Goal: Answer question/provide support: Share knowledge or assist other users

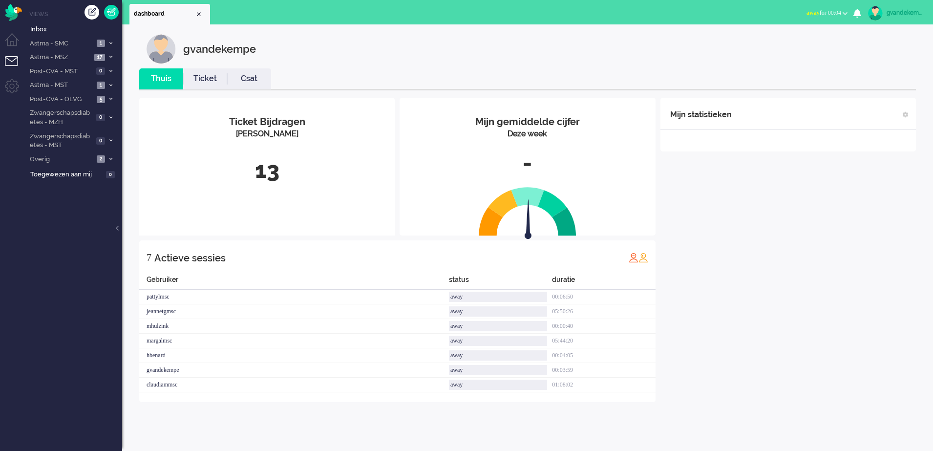
click at [739, 17] on img at bounding box center [875, 13] width 15 height 15
click at [739, 13] on span "away for 00:04" at bounding box center [823, 12] width 35 height 7
click at [739, 43] on label "Online" at bounding box center [806, 44] width 77 height 8
click at [99, 157] on span "2" at bounding box center [101, 158] width 8 height 7
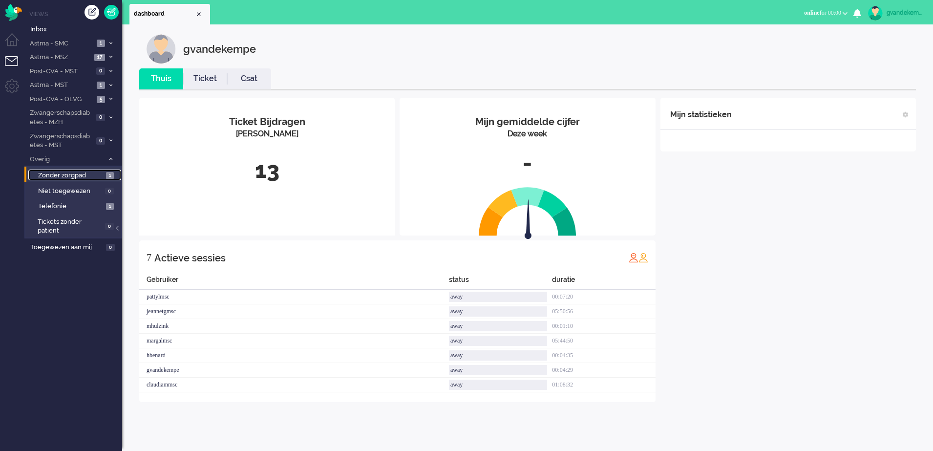
click at [104, 174] on link "Zonder zorgpad 1" at bounding box center [74, 175] width 93 height 11
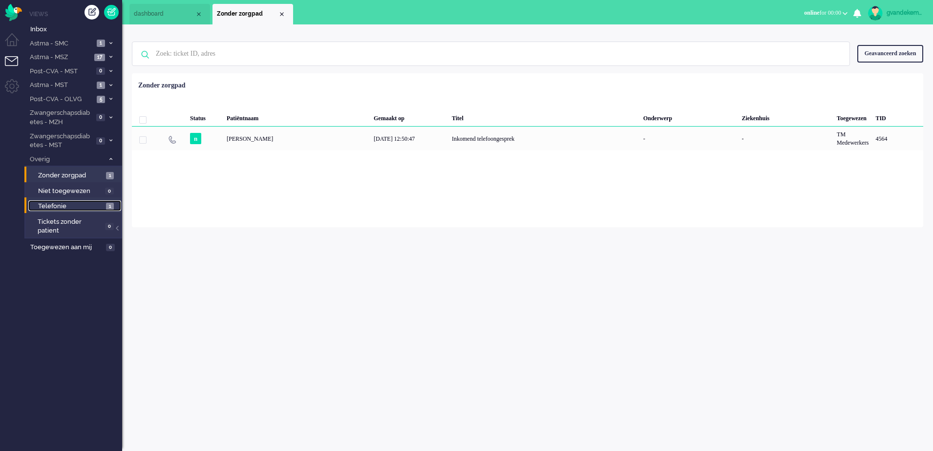
click at [89, 208] on span "Telefonie" at bounding box center [70, 206] width 65 height 9
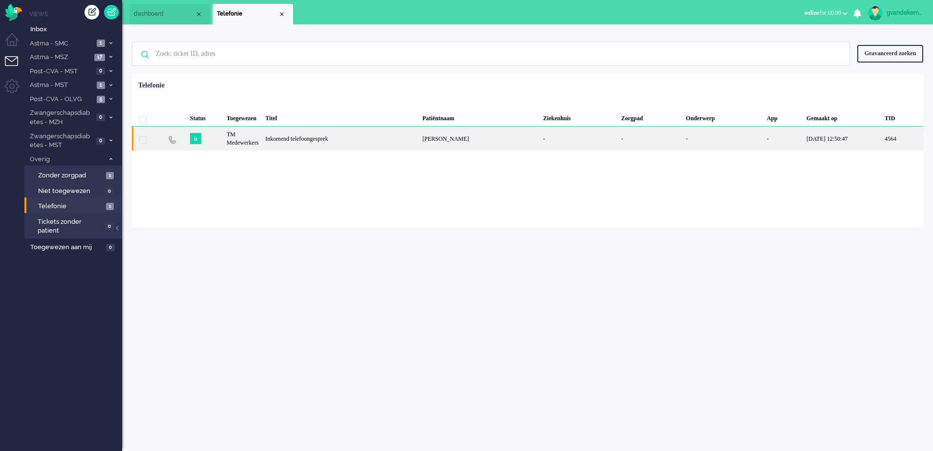
click at [312, 137] on div "Inkomend telefoongesprek" at bounding box center [340, 139] width 157 height 24
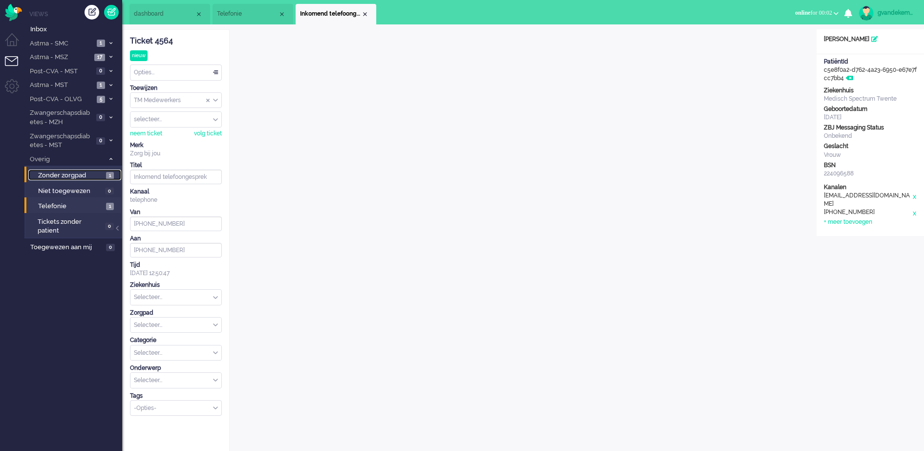
click at [76, 172] on span "Zonder zorgpad" at bounding box center [70, 175] width 65 height 9
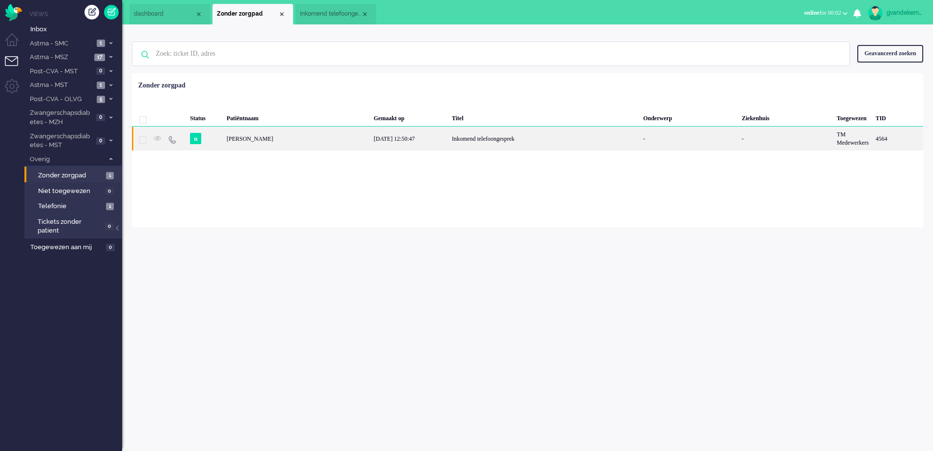
click at [221, 139] on div "n" at bounding box center [205, 139] width 37 height 24
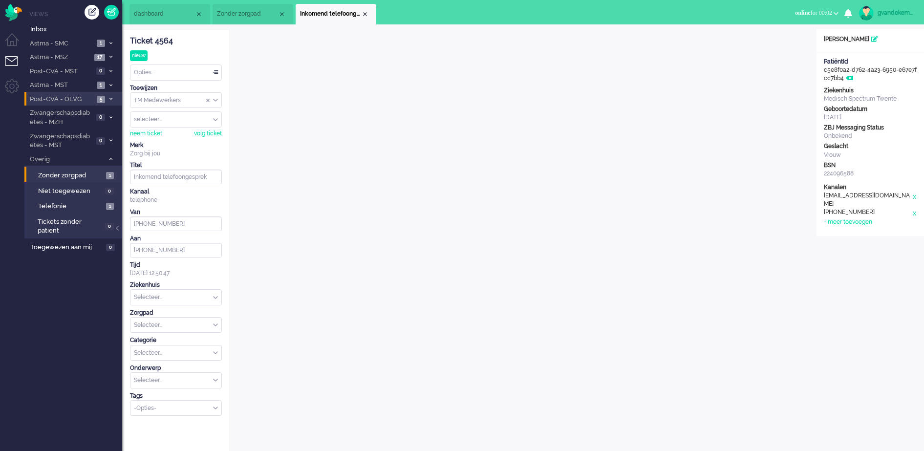
click at [87, 99] on span "Post-CVA - OLVG" at bounding box center [60, 99] width 65 height 9
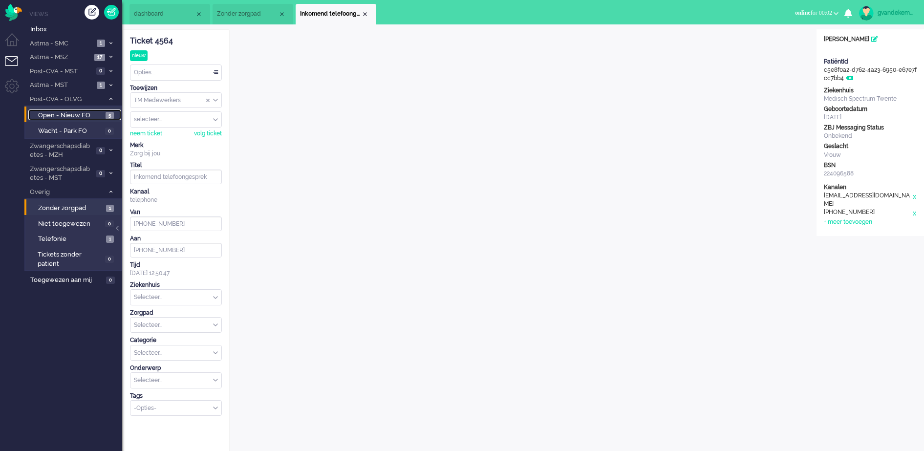
click at [82, 113] on span "Open - Nieuw FO" at bounding box center [70, 115] width 65 height 9
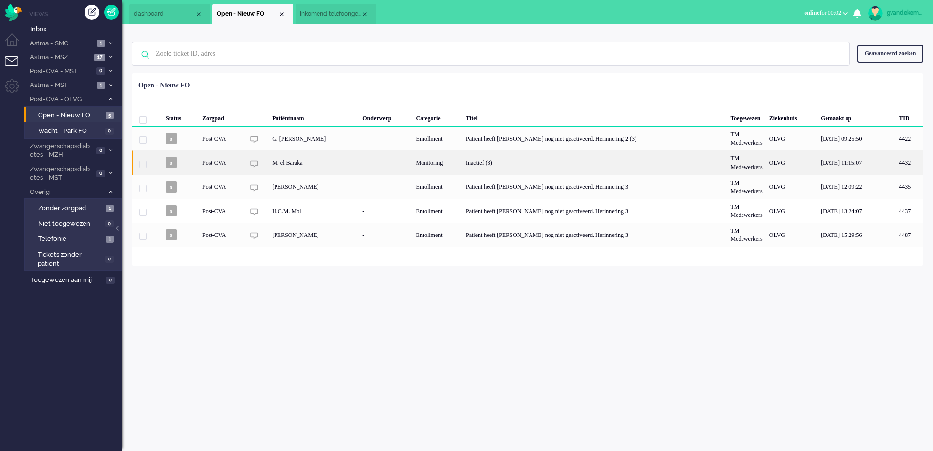
click at [500, 161] on div "Inactief (3)" at bounding box center [595, 162] width 264 height 24
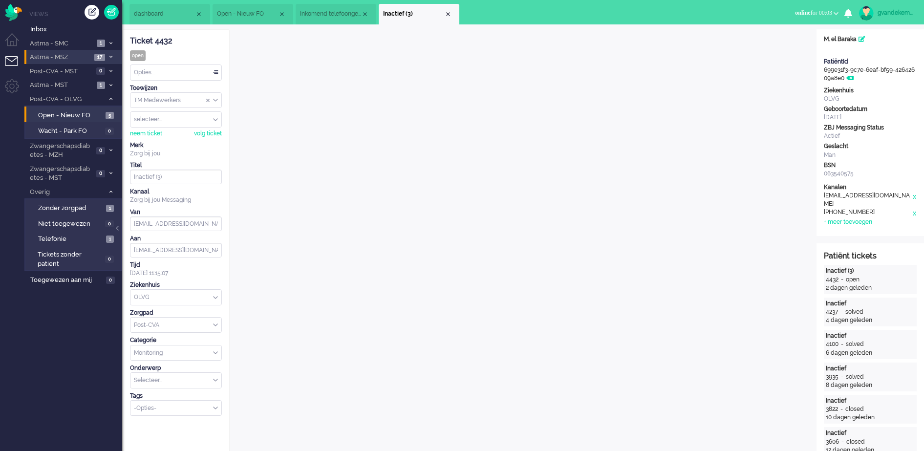
click at [91, 57] on span "Astma - MSZ" at bounding box center [59, 57] width 63 height 9
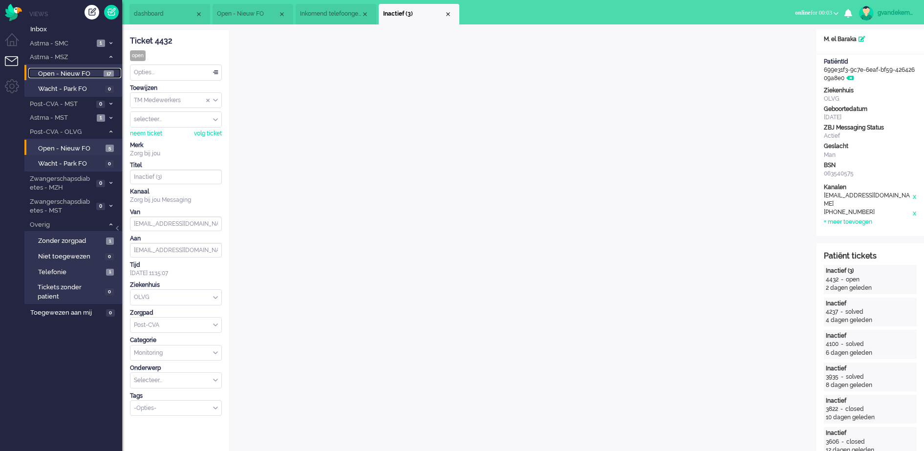
click at [80, 74] on span "Open - Nieuw FO" at bounding box center [69, 73] width 63 height 9
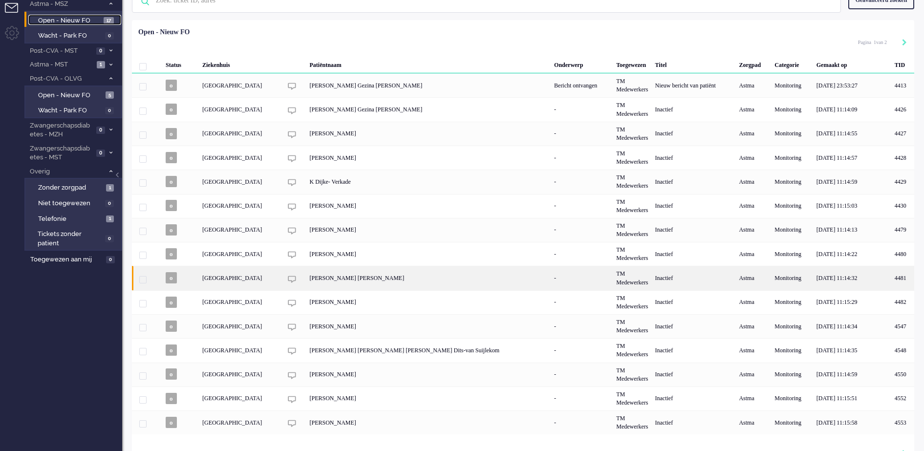
scroll to position [71, 0]
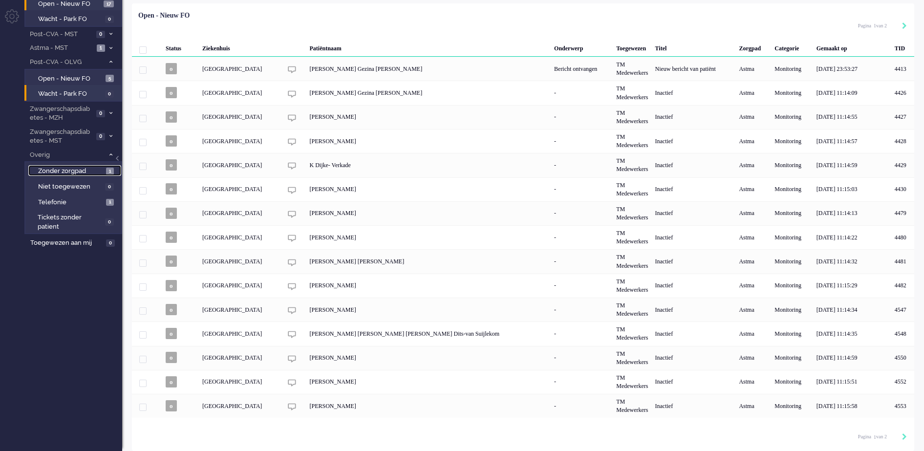
click at [82, 167] on span "Zonder zorgpad" at bounding box center [70, 171] width 65 height 9
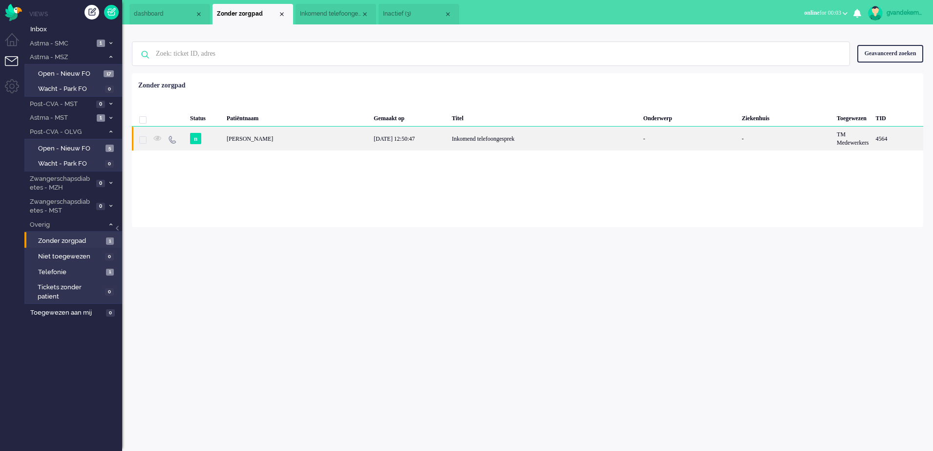
click at [739, 135] on div "[PERSON_NAME]" at bounding box center [897, 139] width 51 height 24
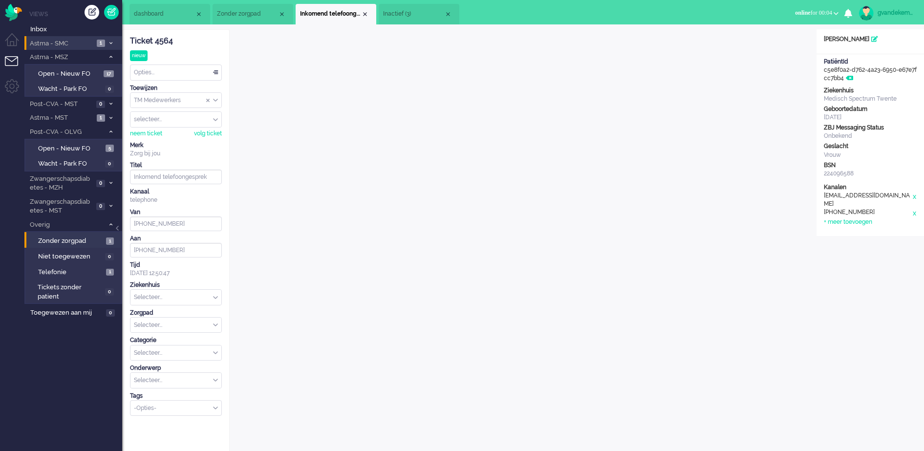
click at [109, 42] on icon at bounding box center [110, 43] width 3 height 3
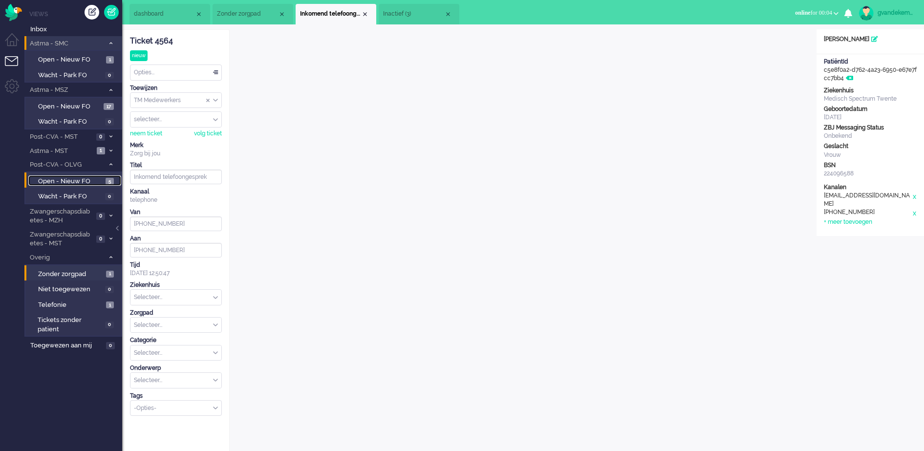
click at [108, 183] on span "5" at bounding box center [110, 181] width 8 height 7
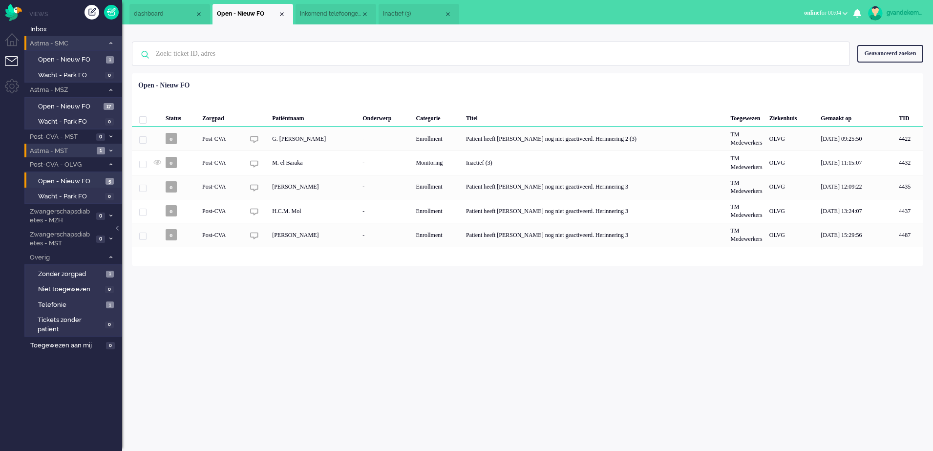
click at [109, 150] on icon at bounding box center [110, 150] width 3 height 3
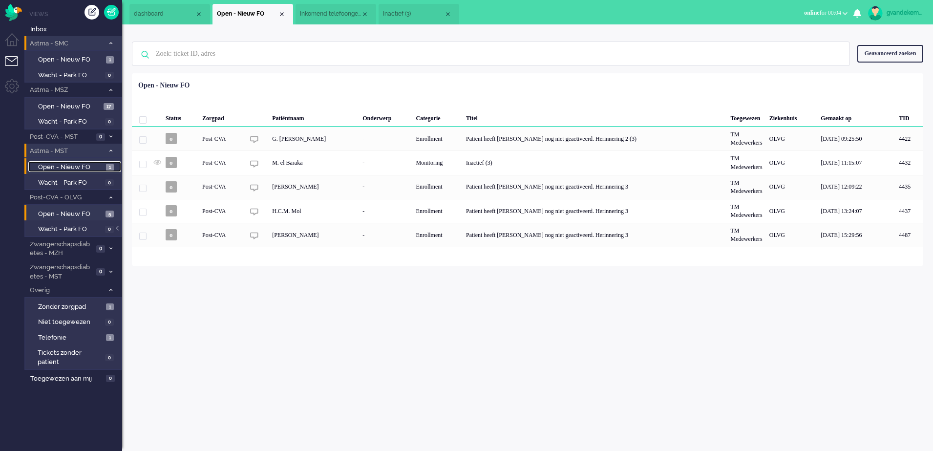
click at [85, 165] on span "Open - Nieuw FO" at bounding box center [70, 167] width 65 height 9
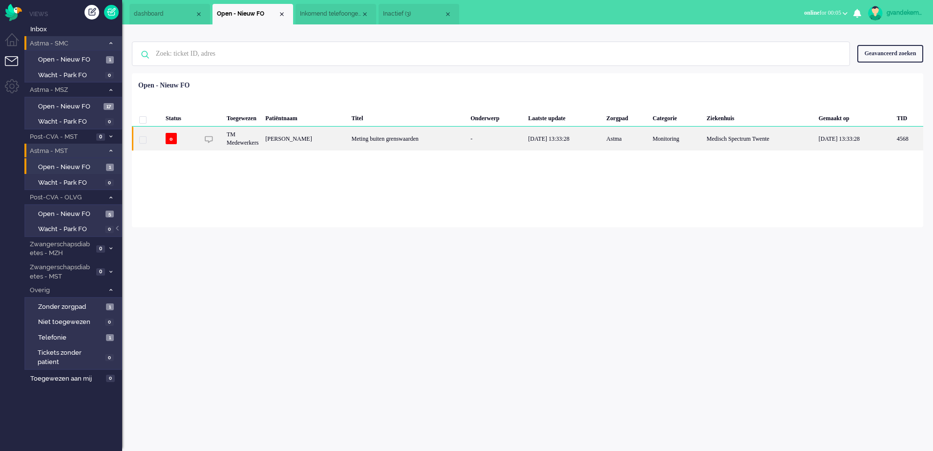
click at [739, 140] on div "[PERSON_NAME]" at bounding box center [908, 139] width 30 height 24
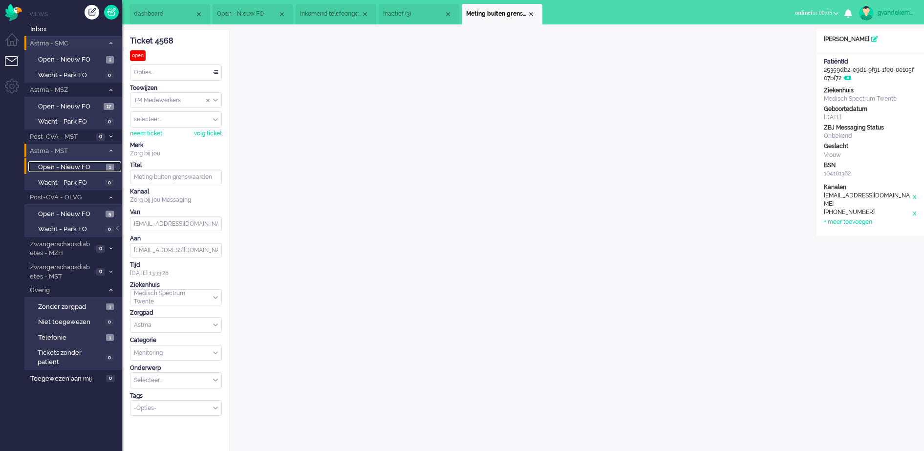
click at [85, 169] on span "Open - Nieuw FO" at bounding box center [70, 167] width 65 height 9
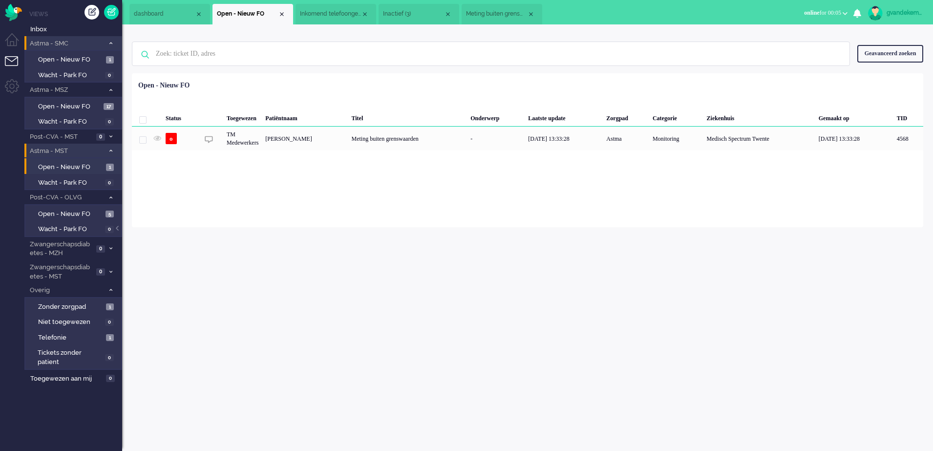
click at [53, 147] on span "Astma - MST" at bounding box center [66, 151] width 76 height 9
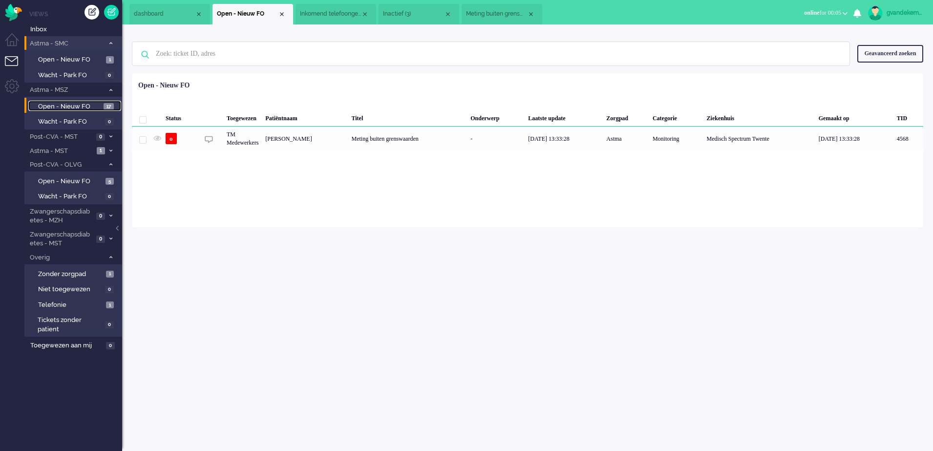
click at [82, 104] on span "Open - Nieuw FO" at bounding box center [69, 106] width 63 height 9
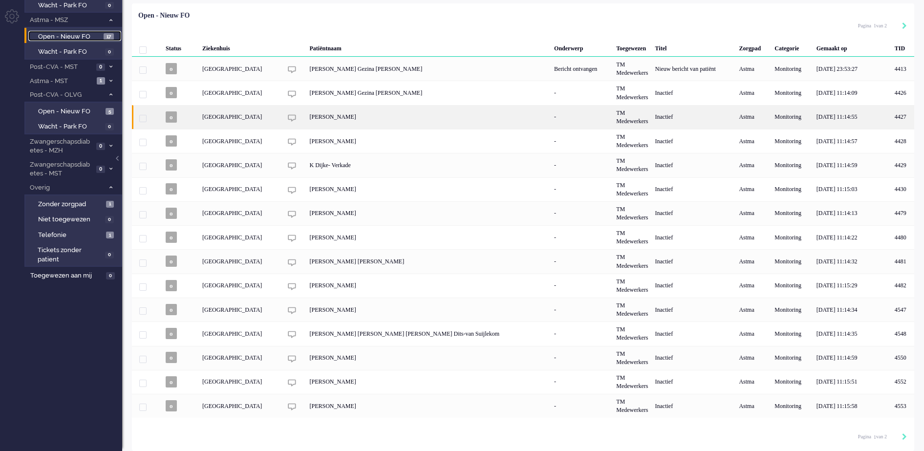
scroll to position [71, 0]
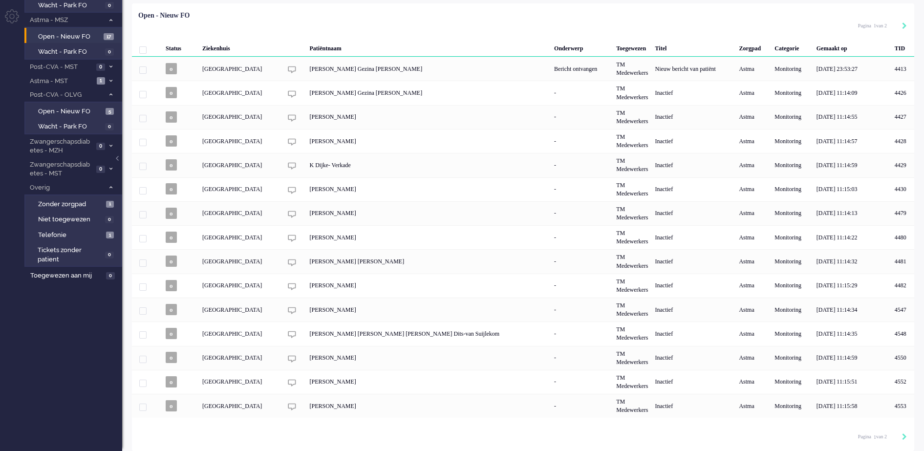
click at [111, 79] on icon at bounding box center [110, 80] width 3 height 3
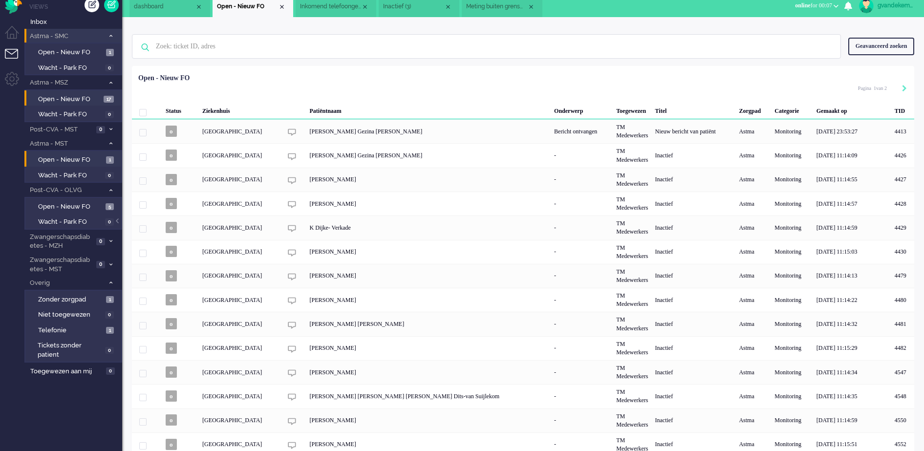
scroll to position [0, 0]
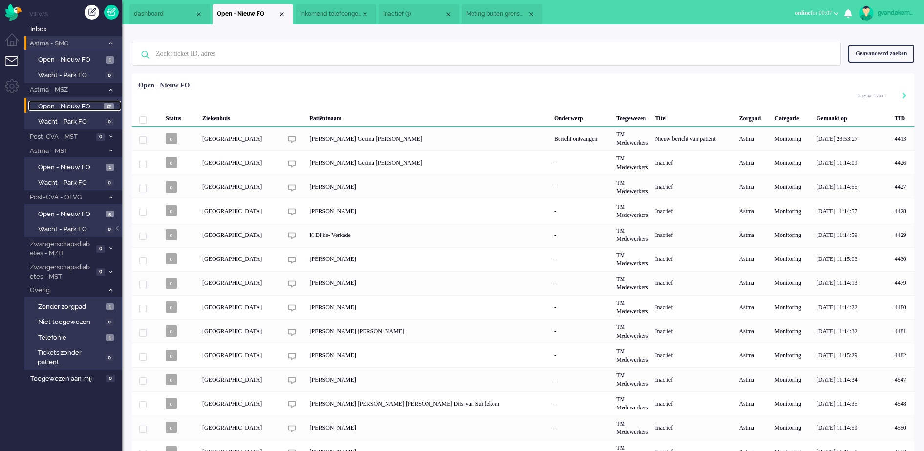
click at [69, 106] on span "Open - Nieuw FO" at bounding box center [69, 106] width 63 height 9
click at [92, 307] on span "Zonder zorgpad" at bounding box center [70, 306] width 65 height 9
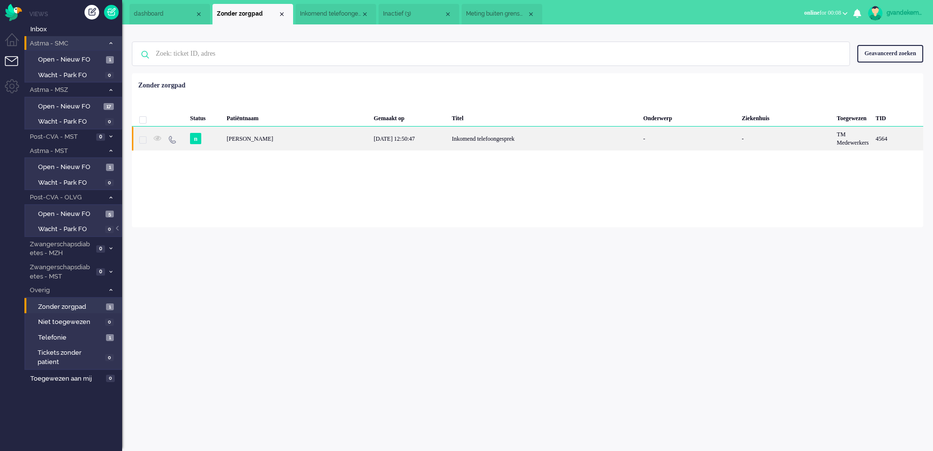
click at [739, 138] on div "[PERSON_NAME]" at bounding box center [897, 139] width 51 height 24
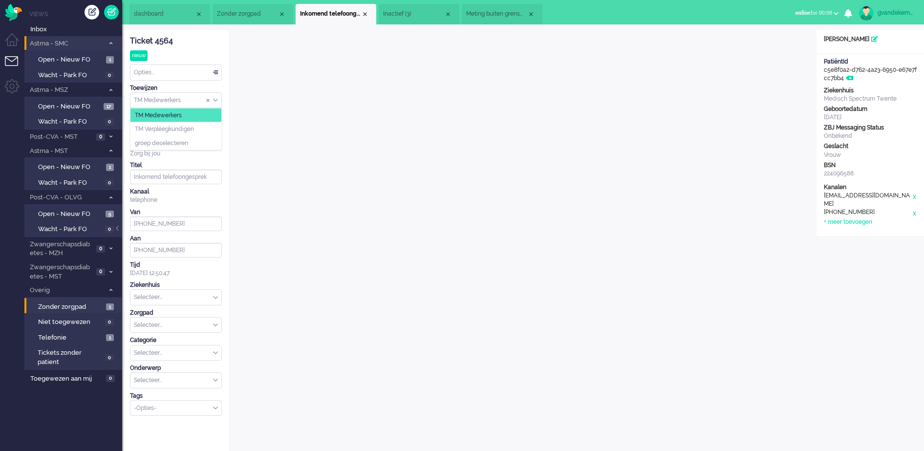
click at [215, 100] on div "TM Medewerkers" at bounding box center [175, 100] width 91 height 15
click at [217, 100] on span "Assign Group" at bounding box center [215, 100] width 5 height 7
click at [218, 71] on div "Opties..." at bounding box center [175, 72] width 91 height 15
click at [218, 71] on span at bounding box center [216, 72] width 10 height 7
drag, startPoint x: 853, startPoint y: 117, endPoint x: 821, endPoint y: 121, distance: 33.0
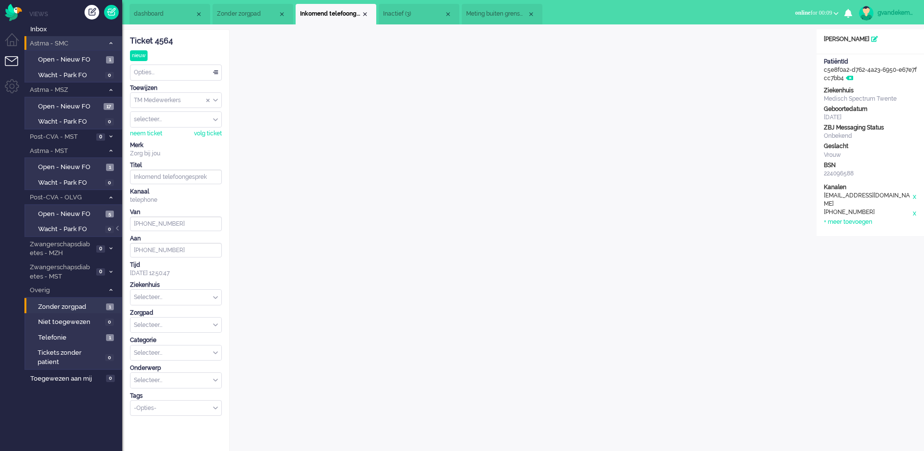
click at [739, 121] on div "Ziekenhuis Medisch Spectrum Twente Geboortedatum [DATE] ZBJ Messaging Status On…" at bounding box center [869, 132] width 107 height 93
copy div "[DATE]"
click at [530, 13] on div "Close tab" at bounding box center [531, 14] width 8 height 8
click at [451, 14] on div "Close tab" at bounding box center [448, 14] width 8 height 8
click at [366, 15] on div "Close tab" at bounding box center [365, 14] width 8 height 8
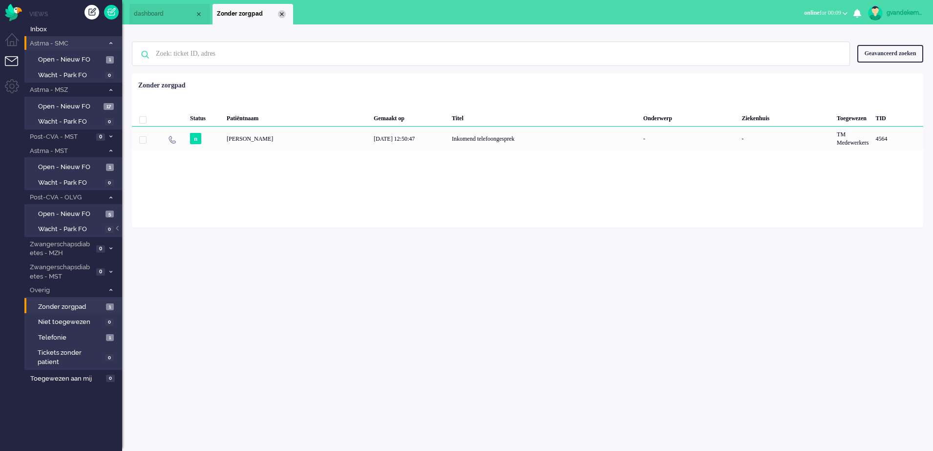
click at [283, 14] on div "Close tab" at bounding box center [282, 14] width 8 height 8
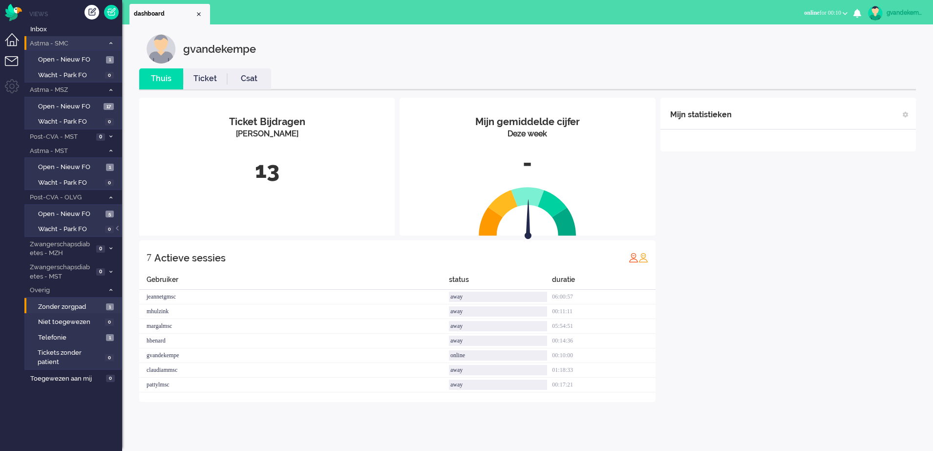
click at [15, 43] on li "Dashboard menu" at bounding box center [16, 44] width 22 height 22
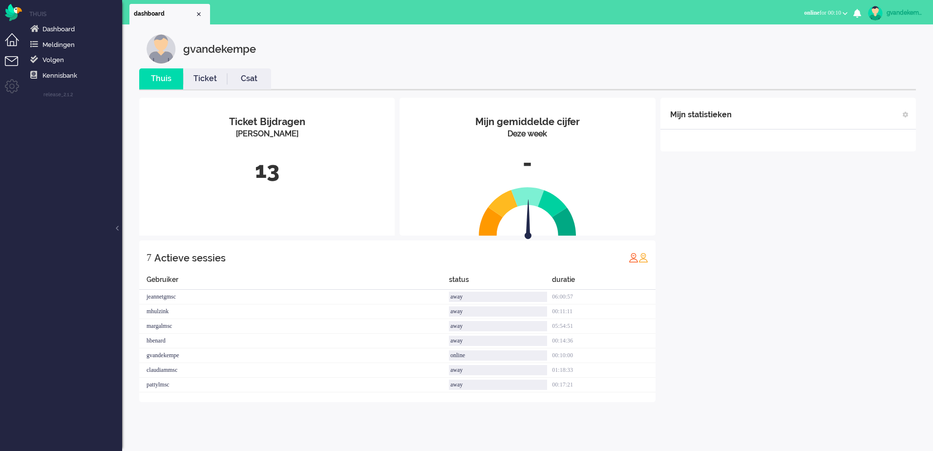
click at [13, 61] on li "Tickets menu" at bounding box center [16, 67] width 22 height 22
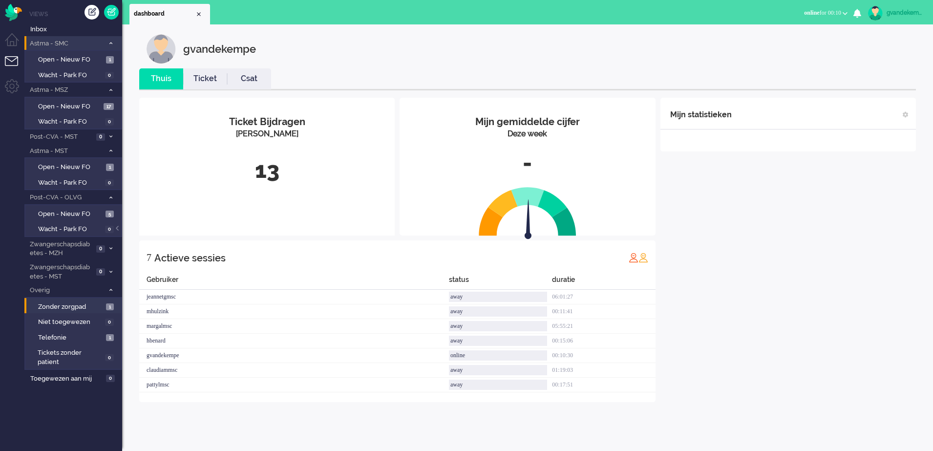
click at [739, 15] on div "gvandekempe" at bounding box center [905, 13] width 37 height 10
click at [739, 66] on link "Instellingen" at bounding box center [891, 66] width 73 height 10
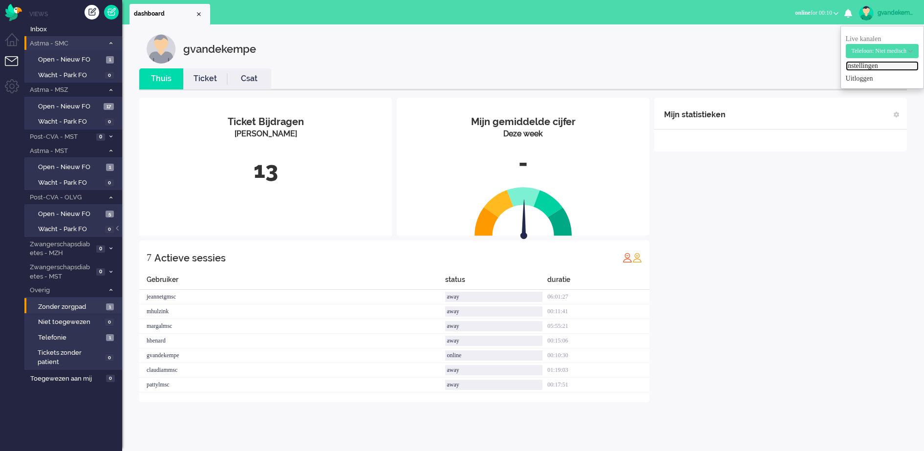
select select "nl"
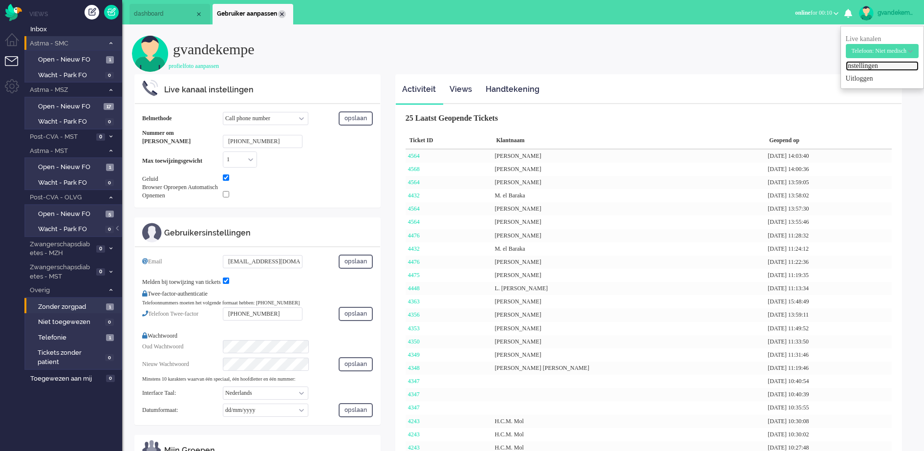
click at [282, 14] on div "Close tab" at bounding box center [282, 14] width 8 height 8
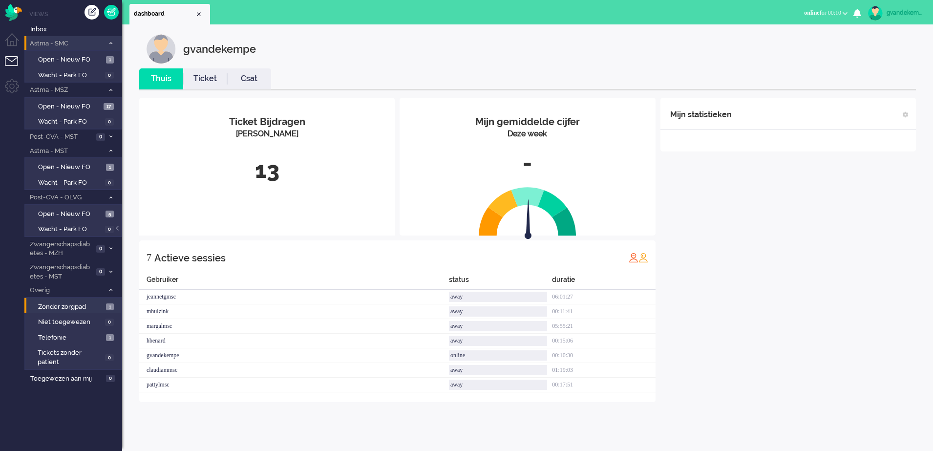
click at [203, 81] on link "Ticket" at bounding box center [205, 78] width 44 height 11
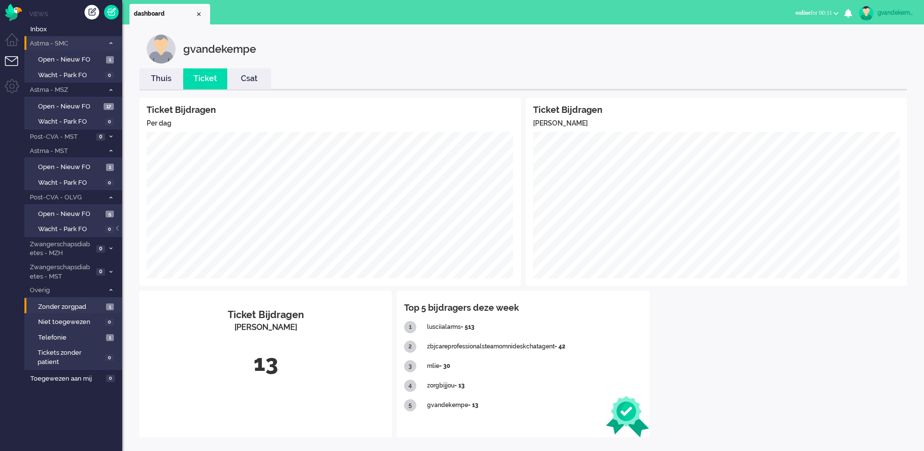
click at [255, 80] on link "Csat" at bounding box center [249, 78] width 44 height 11
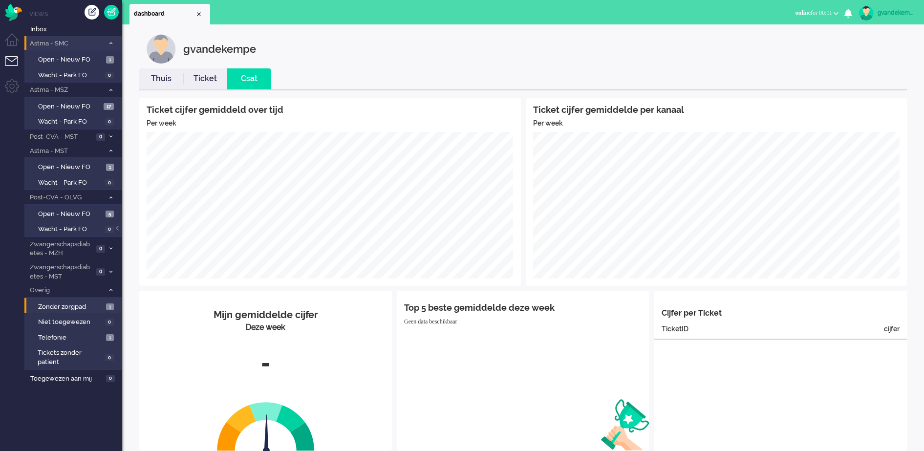
click at [163, 78] on link "Thuis" at bounding box center [161, 78] width 44 height 11
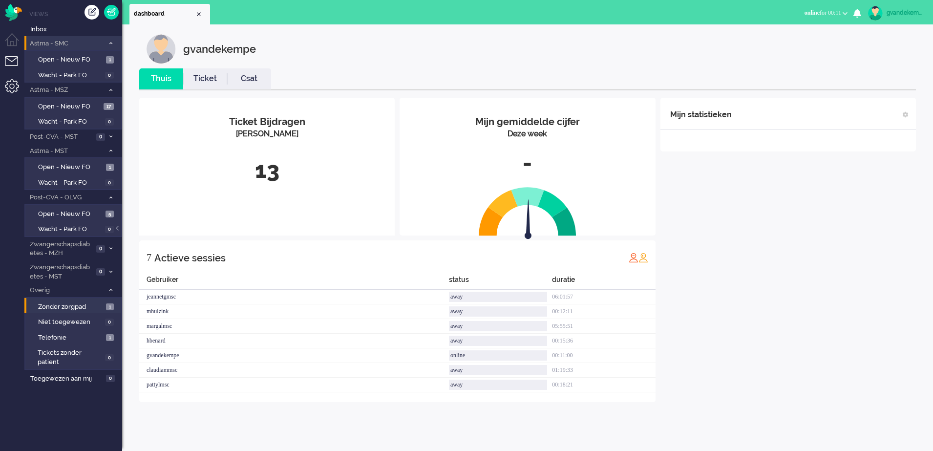
click at [16, 85] on li "Admin menu" at bounding box center [16, 90] width 22 height 22
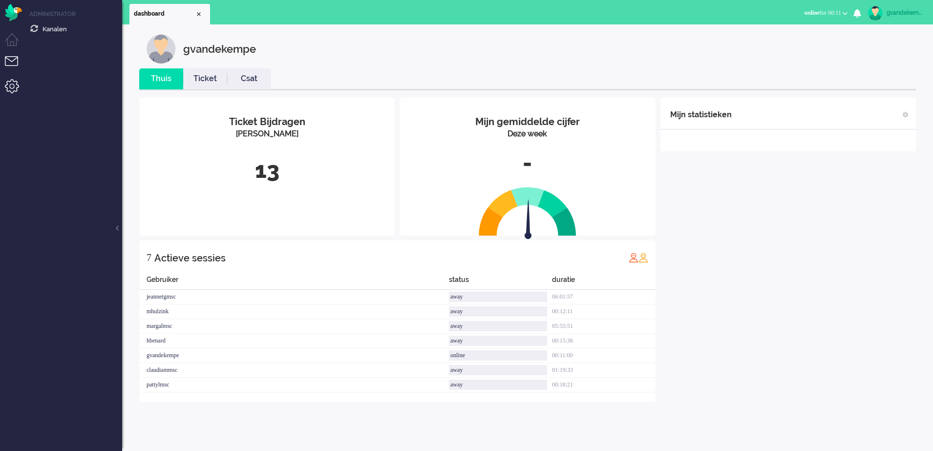
click at [17, 62] on li "Tickets menu" at bounding box center [16, 67] width 22 height 22
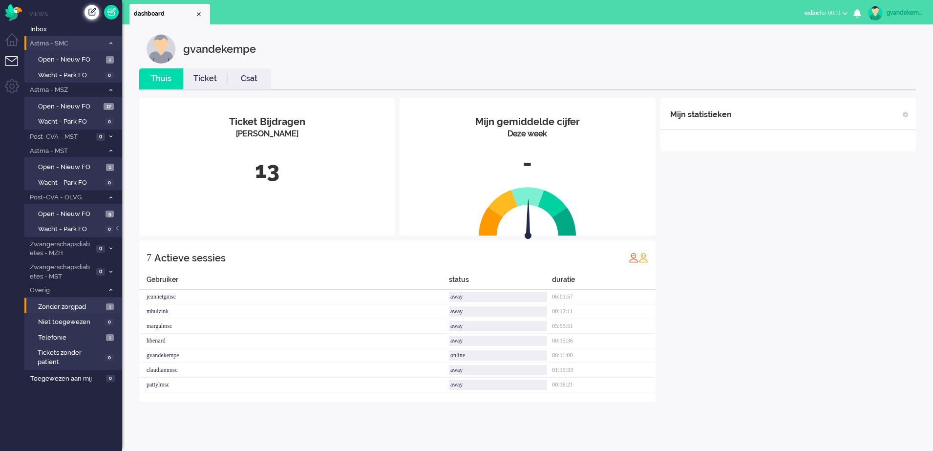
click at [91, 10] on div "Creëer ticket" at bounding box center [92, 12] width 15 height 15
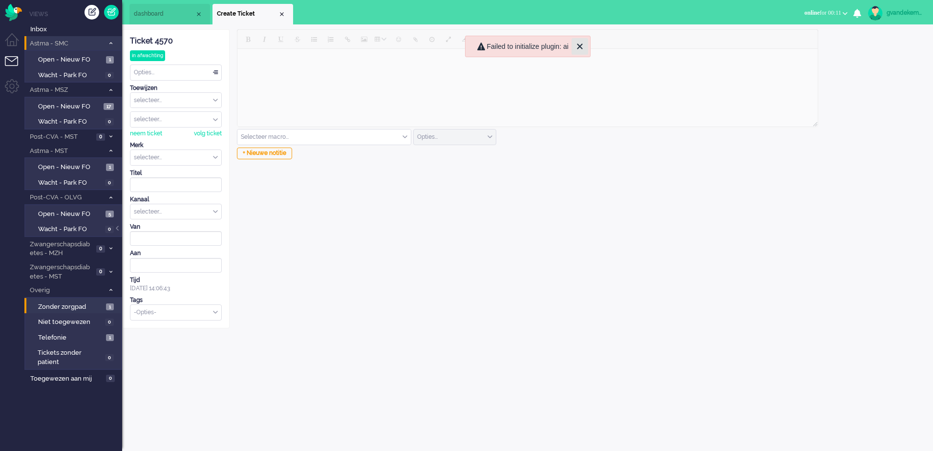
click at [579, 47] on icon "Close" at bounding box center [579, 45] width 5 height 5
click at [282, 16] on div "Close tab" at bounding box center [282, 14] width 8 height 8
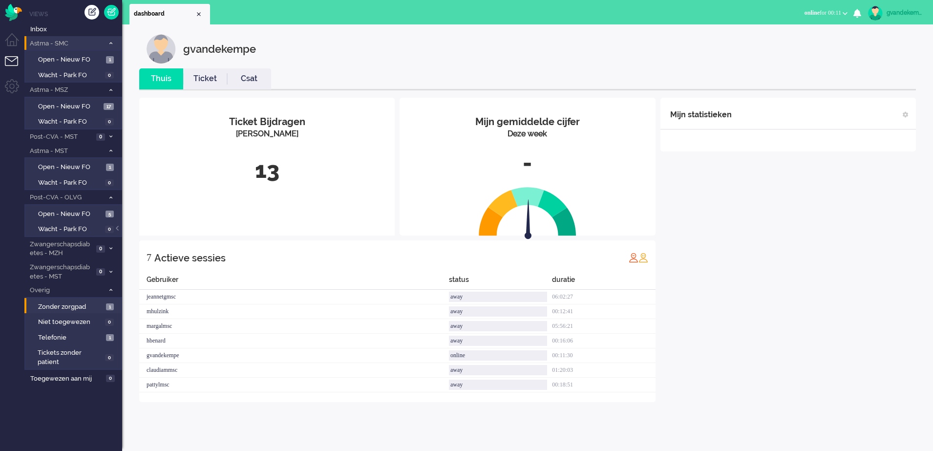
click at [739, 15] on button "online for 00:11" at bounding box center [826, 13] width 55 height 14
click at [739, 17] on button "online for 00:11" at bounding box center [826, 13] width 55 height 14
click at [739, 14] on icon "0" at bounding box center [857, 13] width 8 height 9
click at [739, 13] on img at bounding box center [875, 13] width 15 height 15
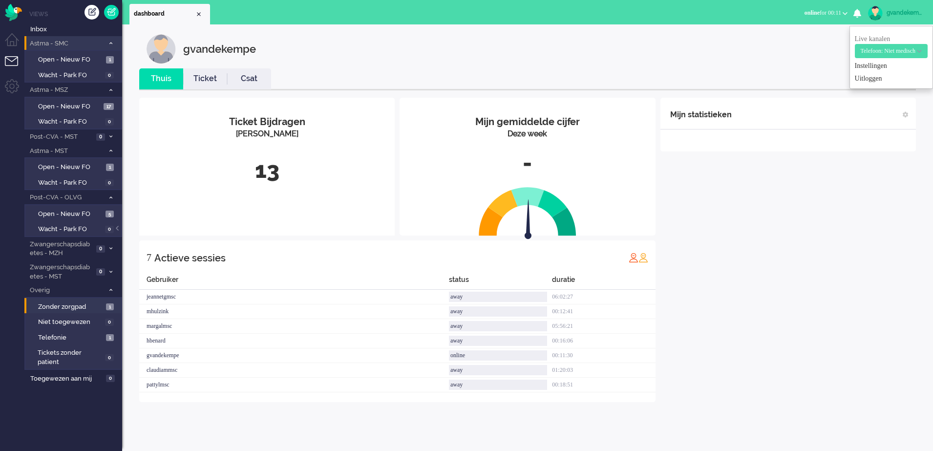
click at [739, 13] on img at bounding box center [875, 13] width 15 height 15
click at [739, 12] on div "gvandekempe" at bounding box center [905, 13] width 37 height 10
click at [72, 305] on span "Zonder zorgpad" at bounding box center [70, 306] width 65 height 9
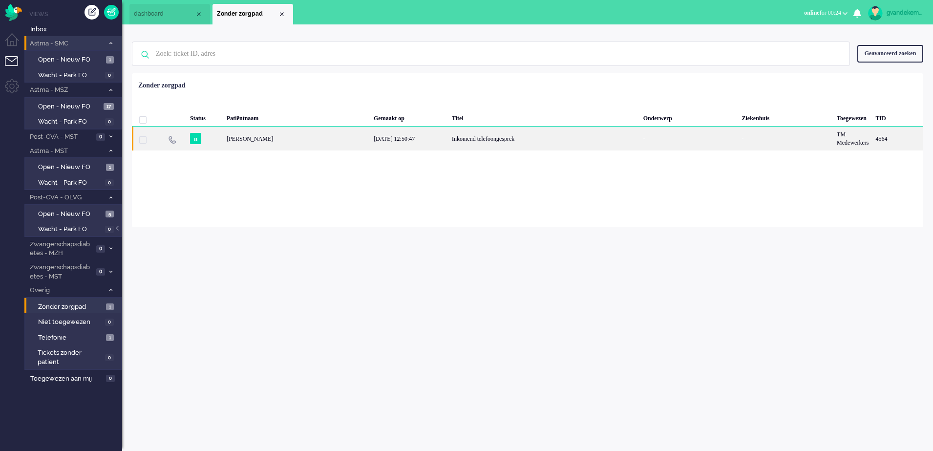
click at [739, 142] on div "[PERSON_NAME]" at bounding box center [897, 139] width 51 height 24
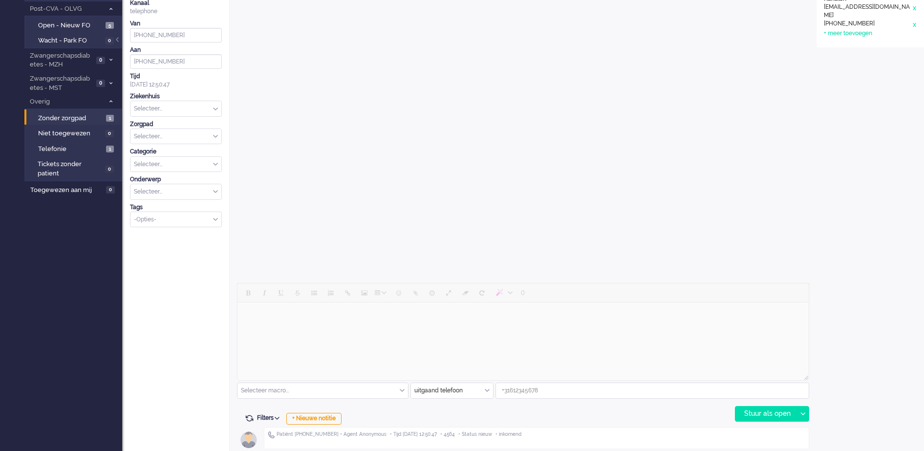
scroll to position [194, 0]
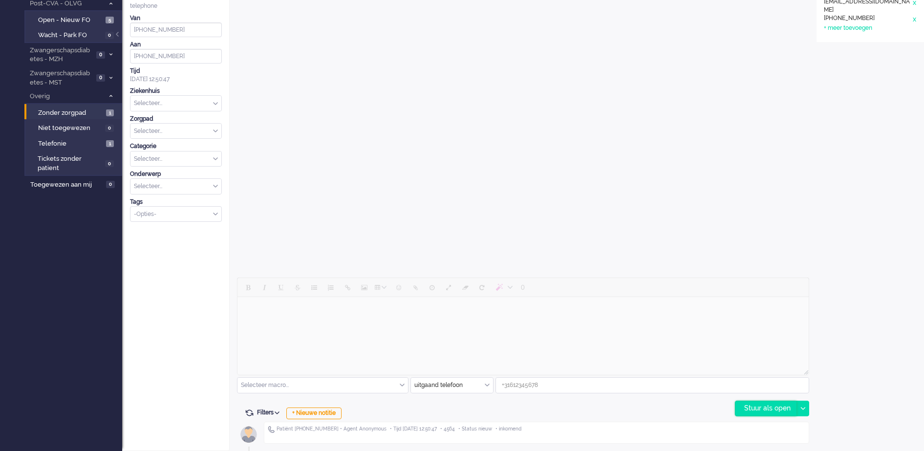
click at [739, 360] on div "Stuur als open" at bounding box center [765, 408] width 61 height 15
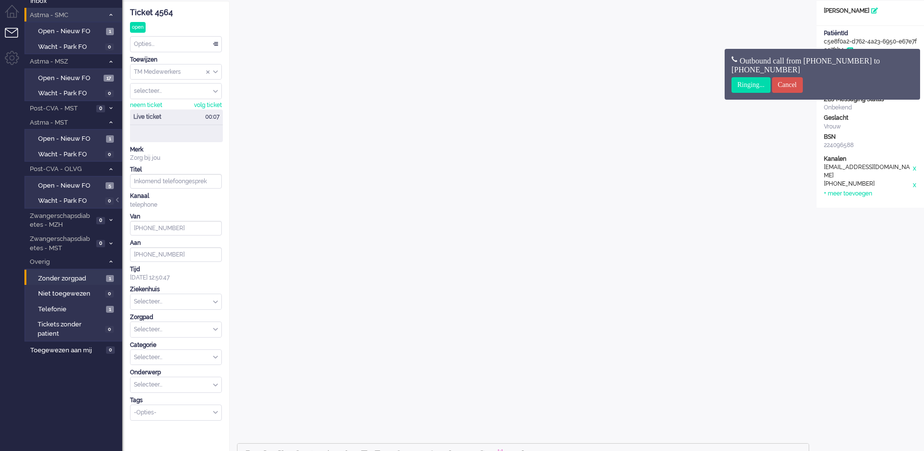
scroll to position [0, 0]
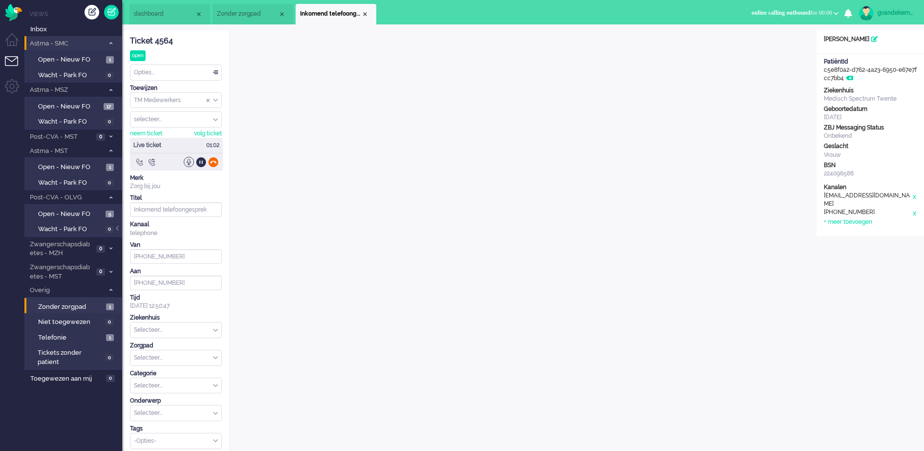
click at [212, 160] on div at bounding box center [213, 162] width 10 height 10
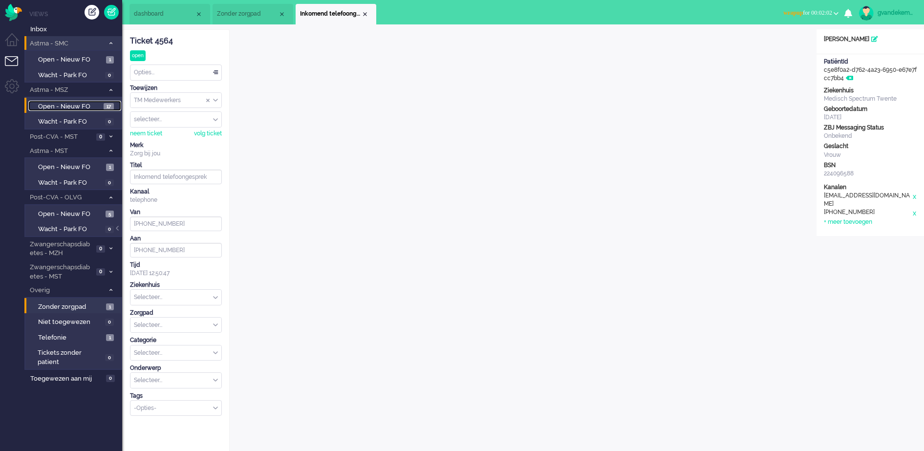
click at [85, 107] on span "Open - Nieuw FO" at bounding box center [69, 106] width 63 height 9
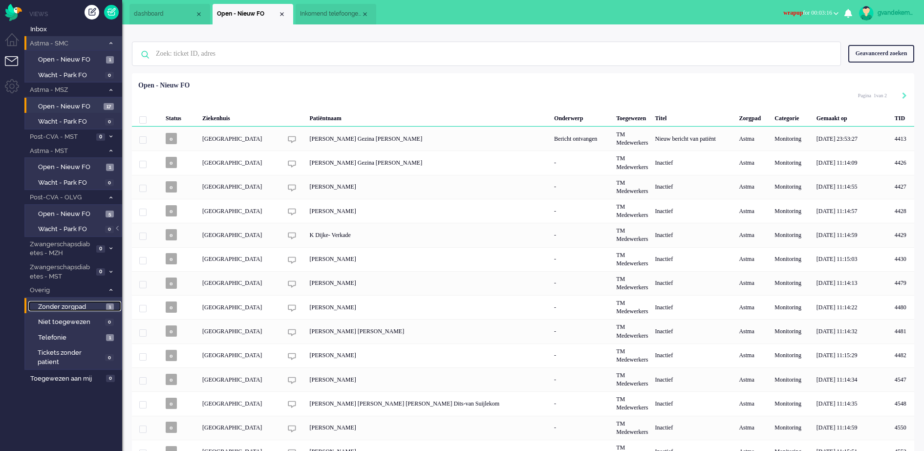
click at [104, 308] on link "Zonder zorgpad 1" at bounding box center [74, 306] width 93 height 11
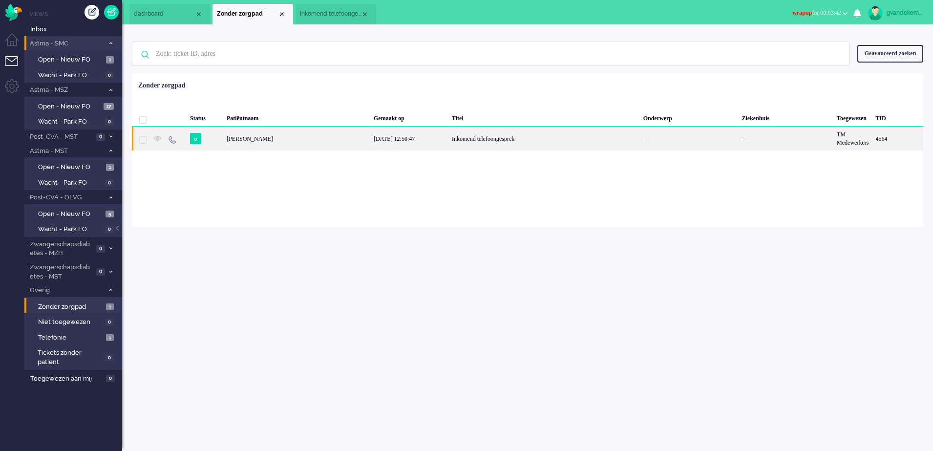
click at [370, 143] on div "[DATE] 12:50:47" at bounding box center [409, 139] width 78 height 24
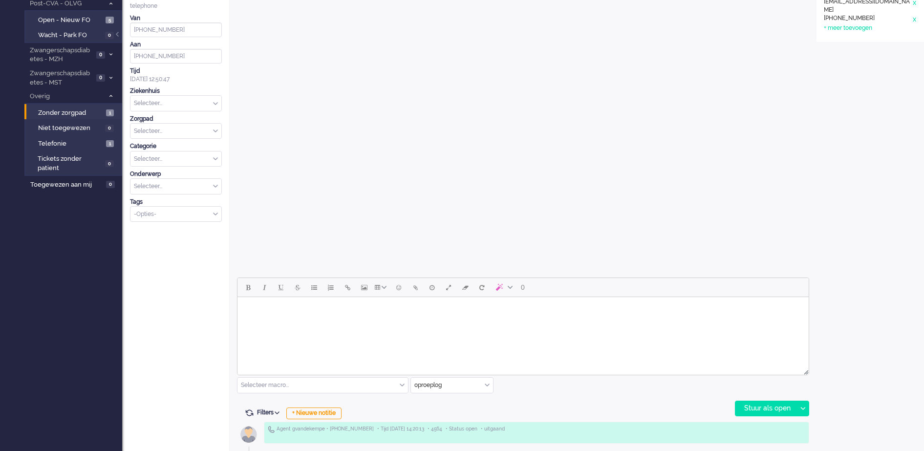
scroll to position [223, 0]
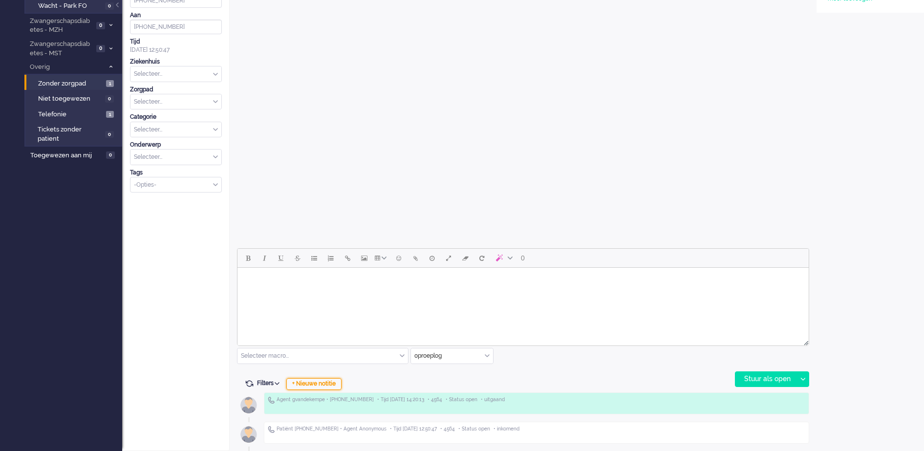
click at [318, 360] on div "+ Nieuwe notitie" at bounding box center [313, 384] width 55 height 12
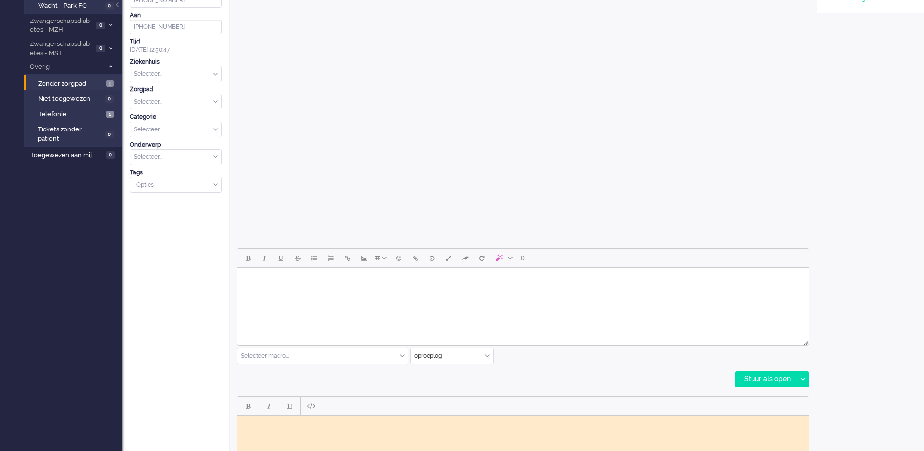
scroll to position [0, 0]
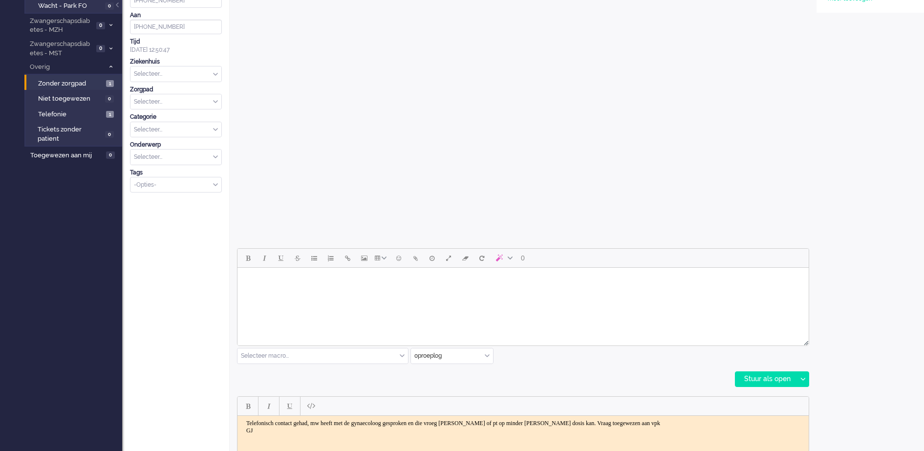
click at [520, 360] on body "Telefonisch contact gehad, mw heeft met de gynaecoloog gesproken en die vroeg […" at bounding box center [522, 426] width 563 height 15
click at [530, 360] on body "Telefonisch contact gehad, mw heeft met de gynaecoloog gesproken en die vroeg […" at bounding box center [522, 426] width 563 height 15
click at [739, 360] on body "Telefonisch contact gehad, mw heeft met de gynaecoloog gesproken en die vroeg […" at bounding box center [522, 426] width 563 height 15
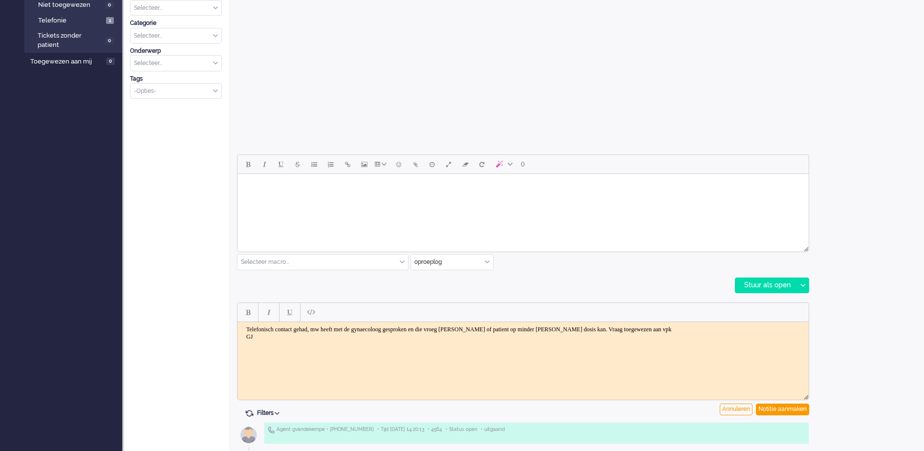
scroll to position [347, 0]
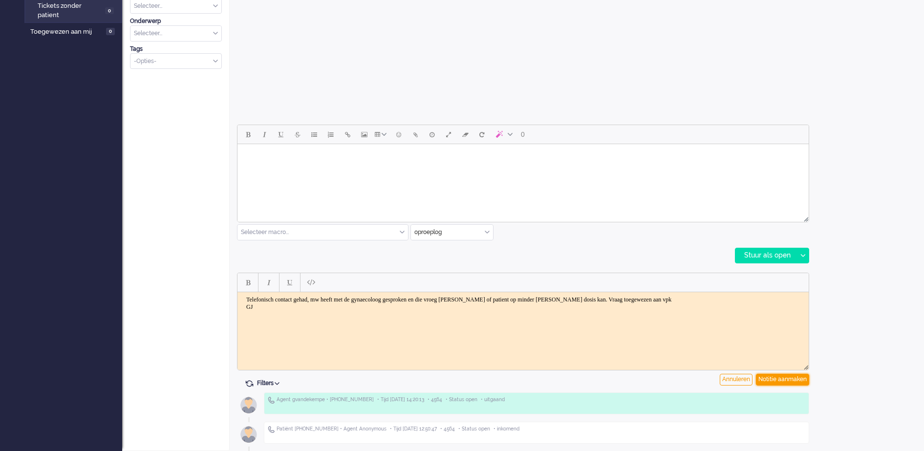
click at [739, 360] on div "Notitie aanmaken" at bounding box center [782, 380] width 53 height 12
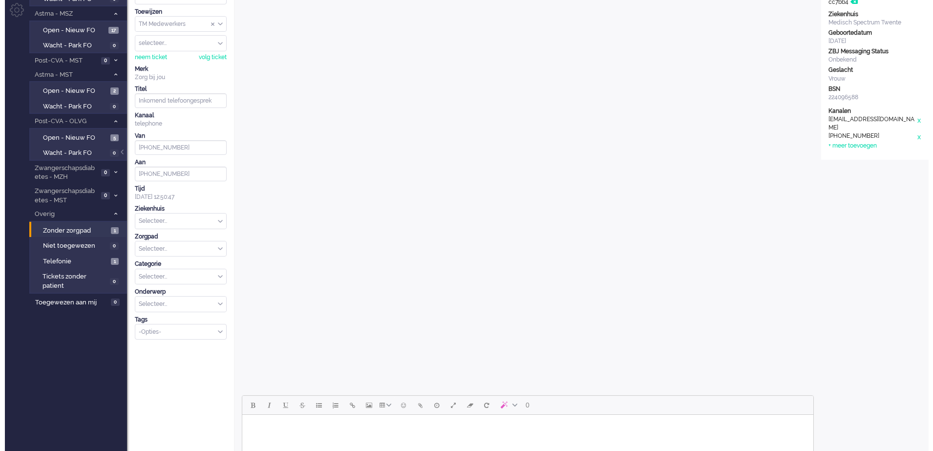
scroll to position [0, 0]
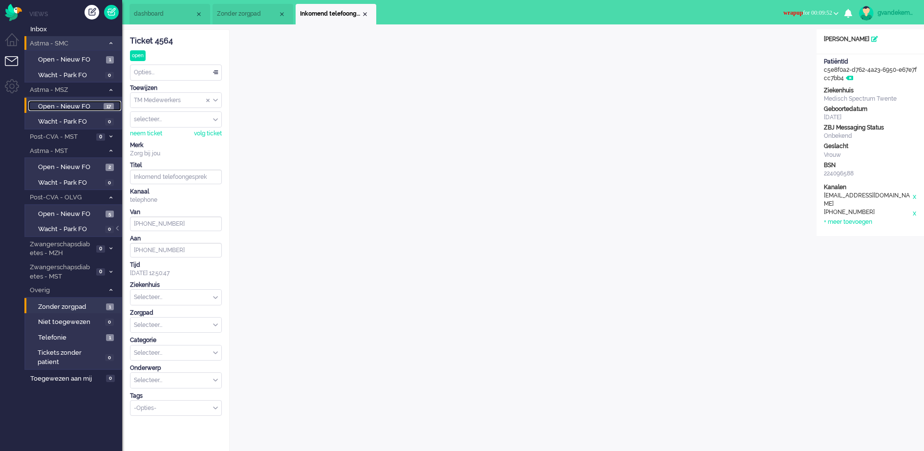
click at [84, 106] on span "Open - Nieuw FO" at bounding box center [69, 106] width 63 height 9
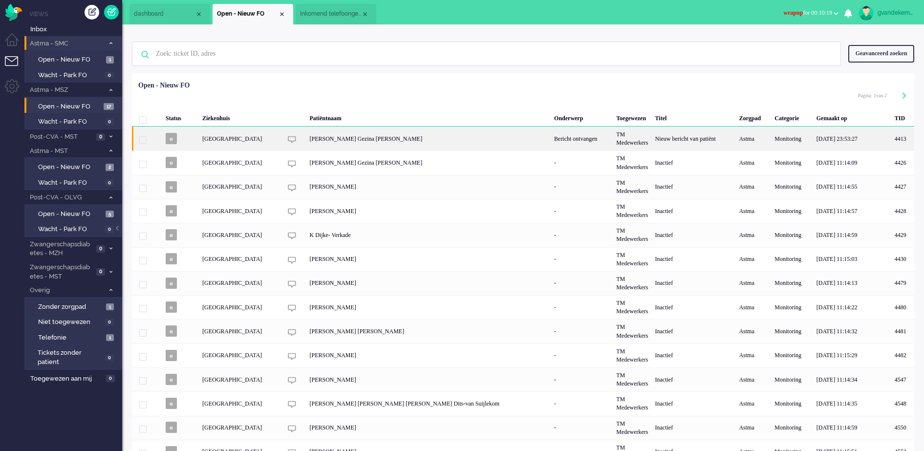
click at [684, 140] on div "Nieuw bericht van patiënt" at bounding box center [694, 139] width 84 height 24
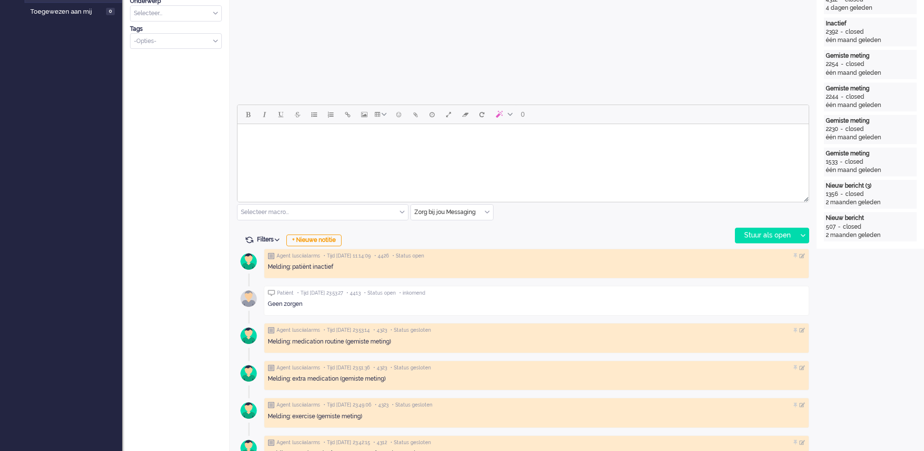
scroll to position [366, 0]
click at [369, 140] on body "Rich Text Area. Press ALT-0 for help." at bounding box center [522, 136] width 563 height 17
click at [690, 149] on html at bounding box center [522, 137] width 571 height 25
click at [425, 138] on body "Rich Text Area. Press ALT-0 for help." at bounding box center [522, 136] width 563 height 17
paste body "Rich Text Area. Press ALT-0 for help."
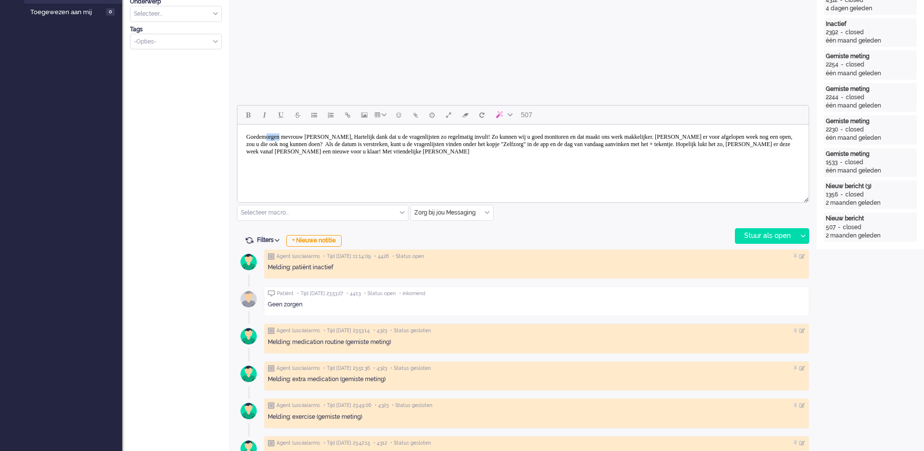
drag, startPoint x: 269, startPoint y: 135, endPoint x: 286, endPoint y: 140, distance: 17.3
click at [286, 140] on body "Goedemorgen mevrouw [PERSON_NAME], Hartelijk dank dat u de vragenlijsten zo reg…" at bounding box center [522, 144] width 563 height 32
click at [330, 133] on body "Goedemiddag mevrouw [PERSON_NAME], Hartelijk dank dat u de vragenlijsten zo reg…" at bounding box center [522, 144] width 563 height 32
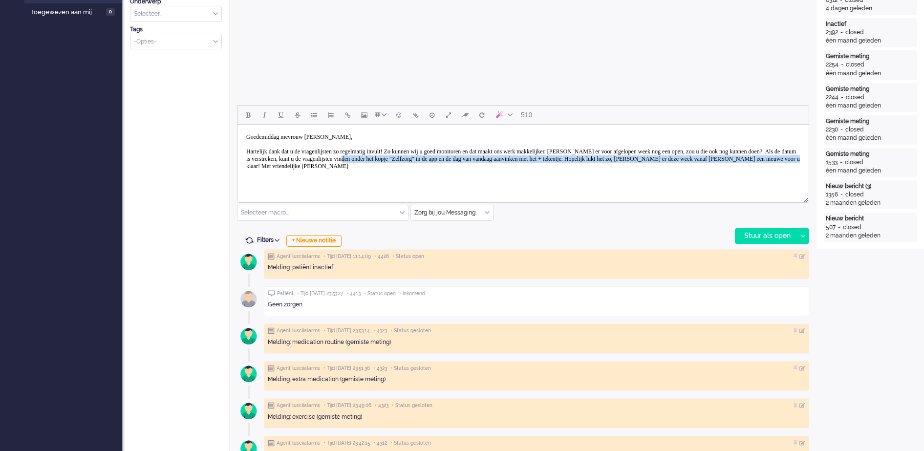
click at [497, 163] on body "Goedemiddag mevrouw [PERSON_NAME], Hartelijk dank dat u de vragenlijsten zo reg…" at bounding box center [522, 151] width 563 height 46
click at [500, 170] on body "Goedemiddag mevrouw [PERSON_NAME], Hartelijk dank dat u de vragenlijsten zo reg…" at bounding box center [522, 151] width 563 height 46
click at [495, 169] on body "Goedemiddag mevrouw [PERSON_NAME], Hartelijk dank dat u de vragenlijsten zo reg…" at bounding box center [522, 151] width 563 height 46
click at [498, 165] on body "Goedemiddag mevrouw [PERSON_NAME], Hartelijk dank dat u de vragenlijsten zo reg…" at bounding box center [522, 151] width 563 height 46
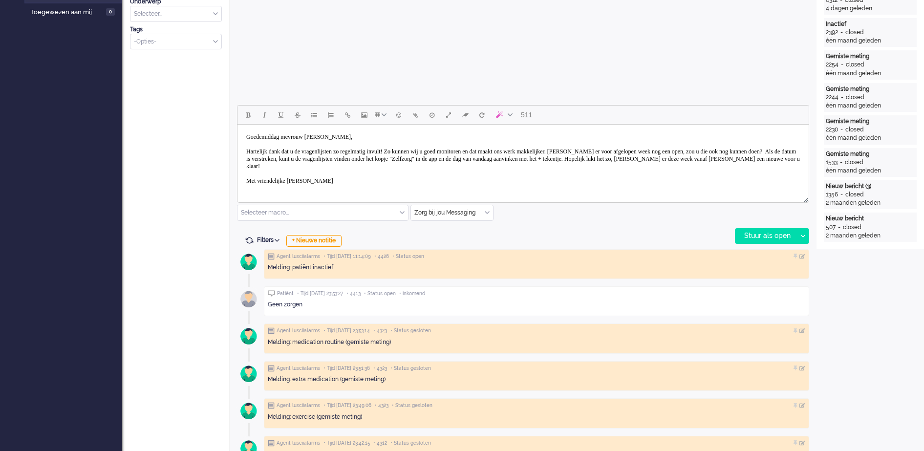
click at [315, 179] on body "Goedemiddag mevrouw [PERSON_NAME], Hartelijk dank dat u de vragenlijsten zo reg…" at bounding box center [522, 158] width 563 height 61
click at [739, 237] on div "Stuur als open" at bounding box center [765, 236] width 61 height 15
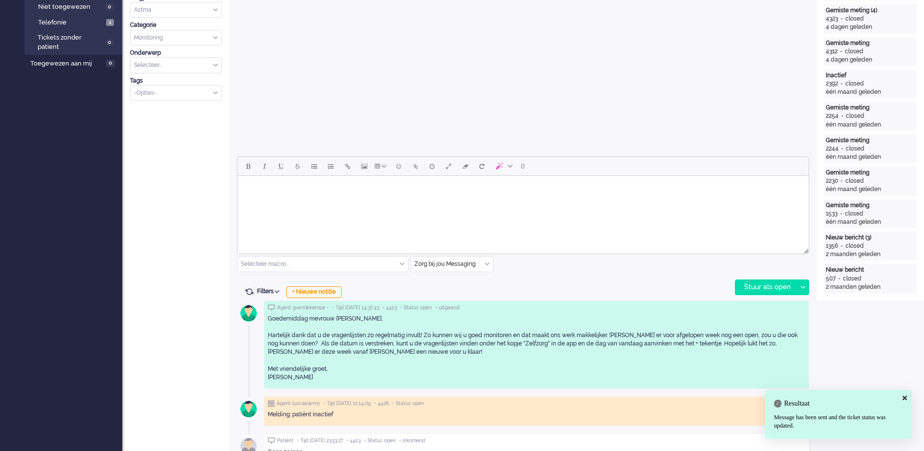
scroll to position [0, 0]
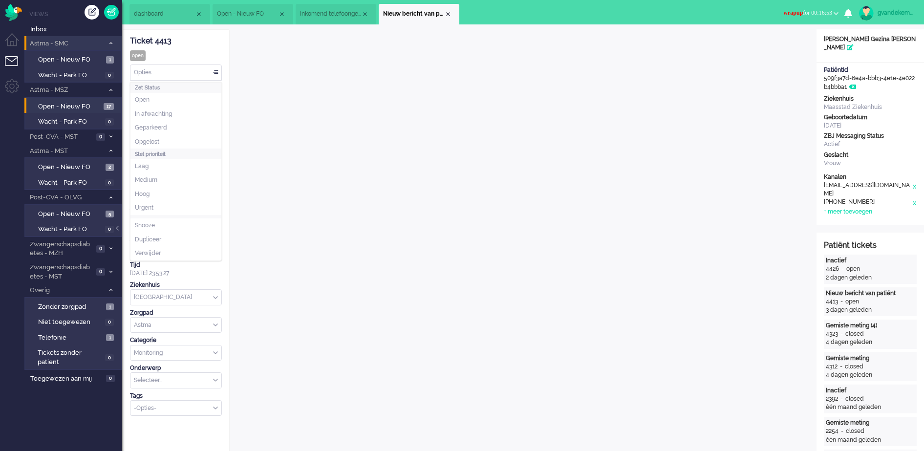
click at [217, 75] on div "Opties..." at bounding box center [175, 72] width 91 height 15
click at [154, 139] on span "Opgelost" at bounding box center [147, 142] width 24 height 8
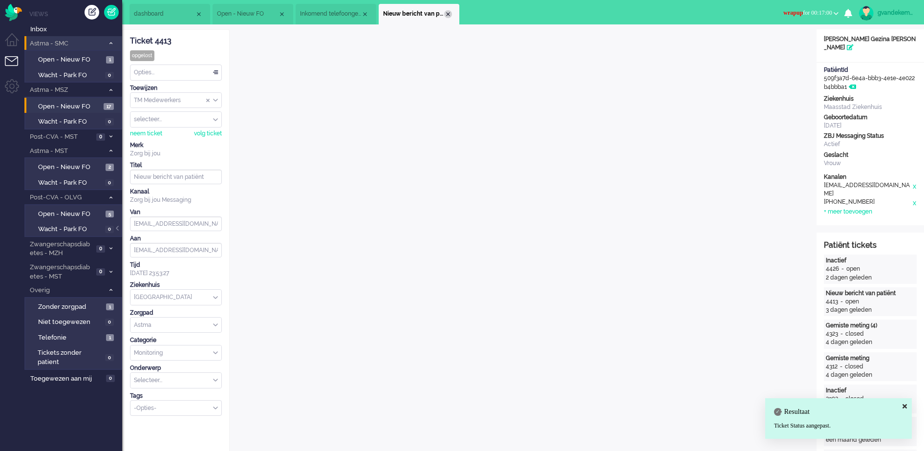
click at [447, 13] on div "Close tab" at bounding box center [448, 14] width 8 height 8
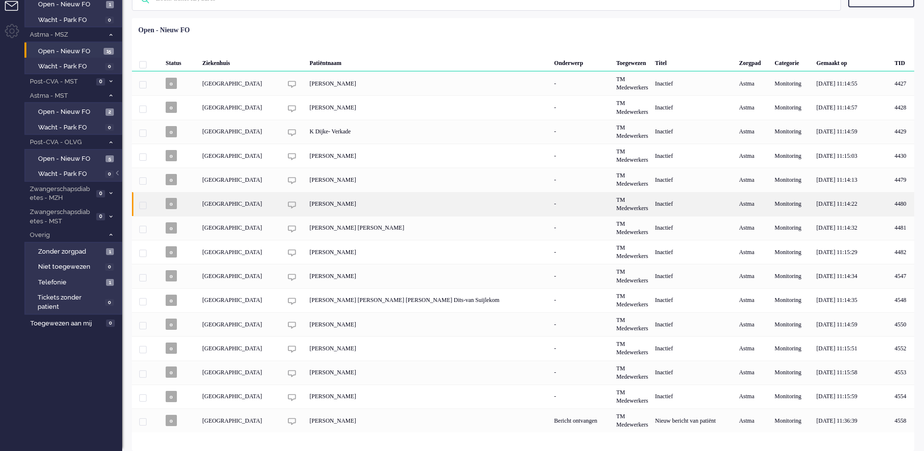
scroll to position [57, 0]
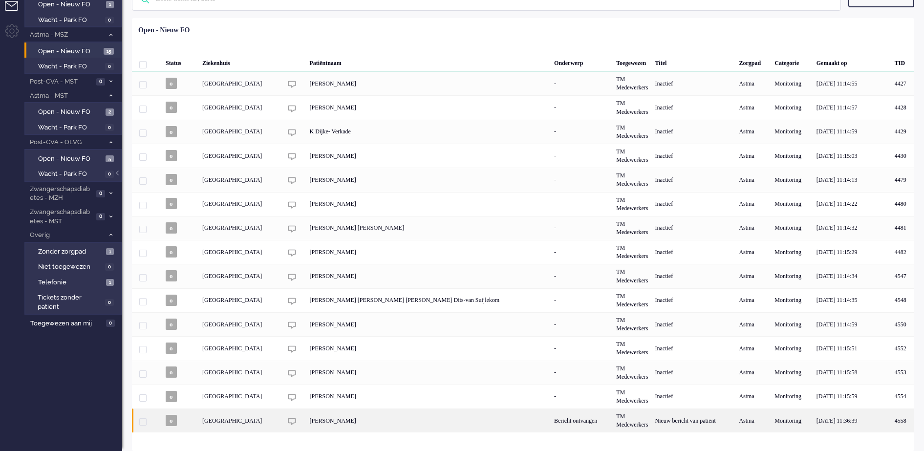
click at [457, 360] on div "[PERSON_NAME]" at bounding box center [428, 420] width 245 height 24
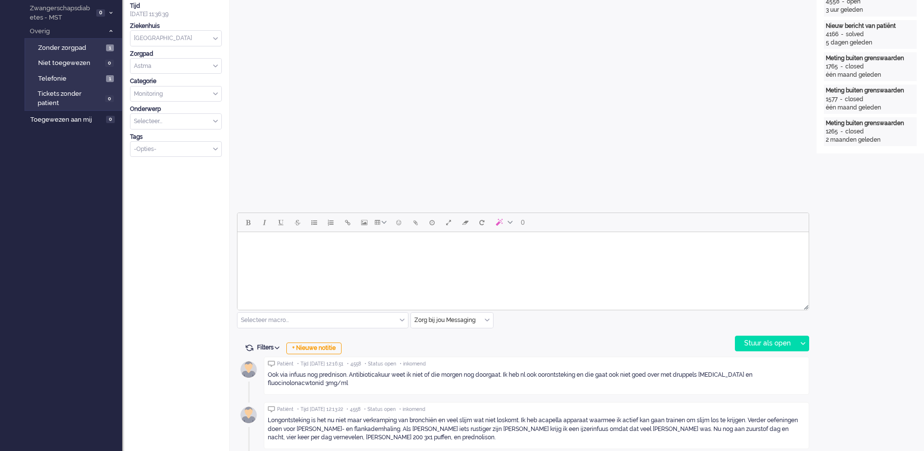
scroll to position [30, 0]
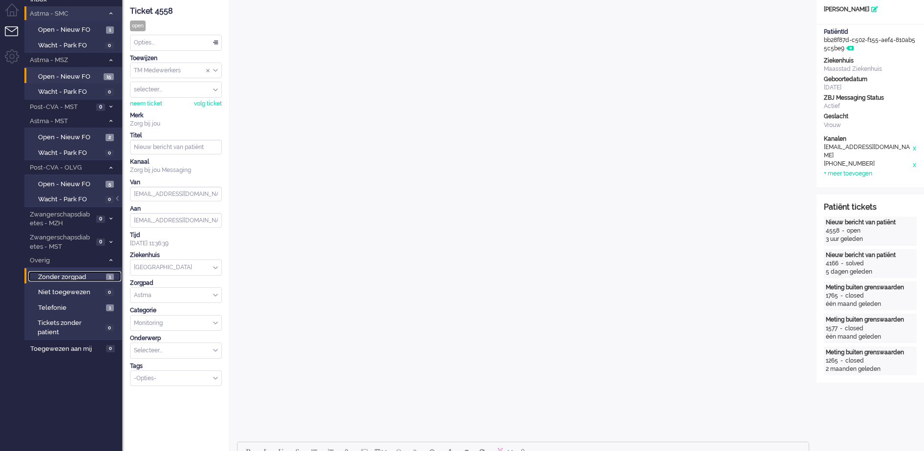
click at [79, 279] on span "Zonder zorgpad" at bounding box center [70, 277] width 65 height 9
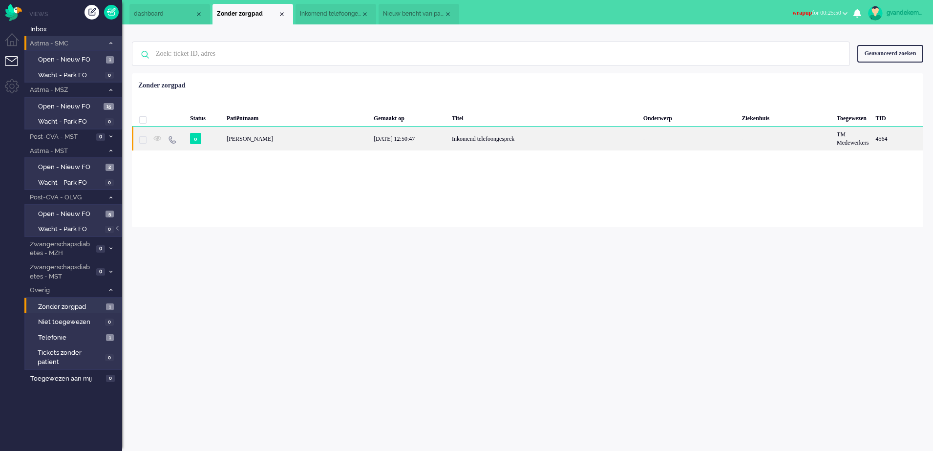
click at [739, 137] on div "[PERSON_NAME]" at bounding box center [897, 139] width 51 height 24
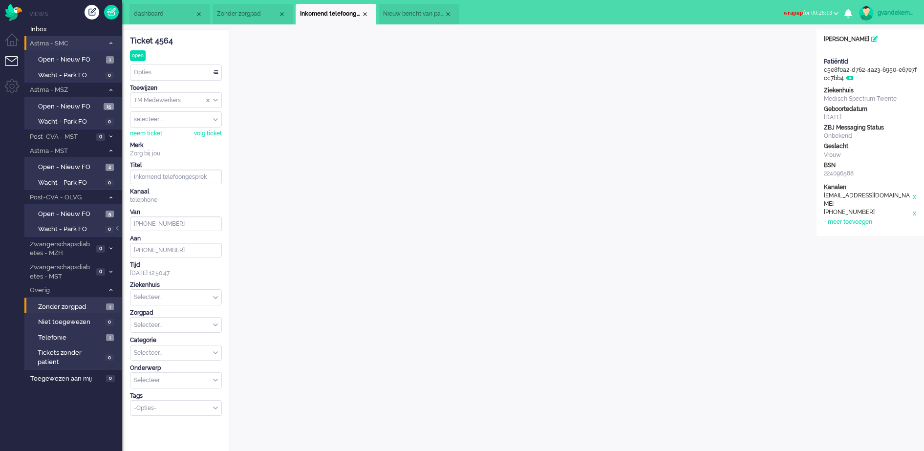
click at [218, 99] on input "Assign Group" at bounding box center [175, 100] width 91 height 15
click at [190, 128] on span "TM Verpleegkundigen" at bounding box center [164, 129] width 59 height 8
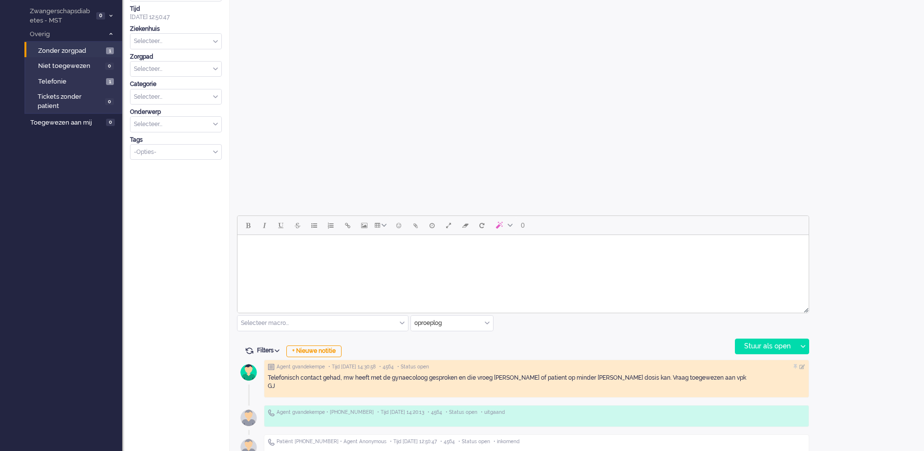
scroll to position [269, 0]
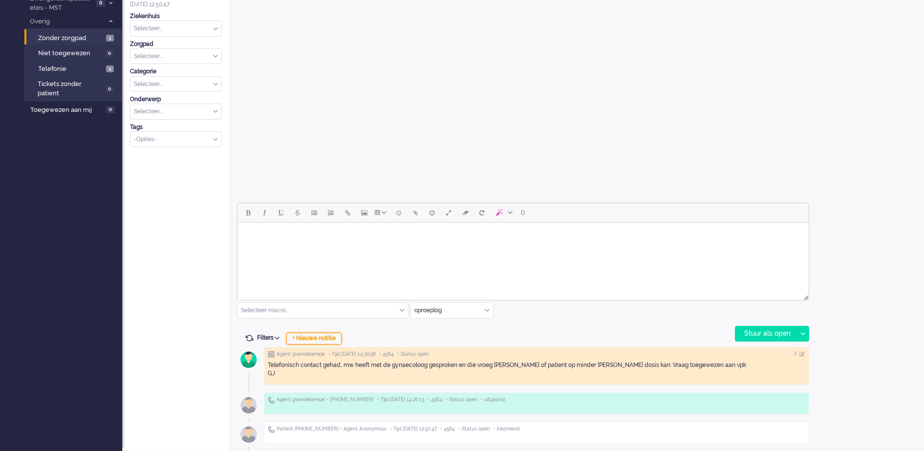
click at [320, 337] on div "+ Nieuwe notitie" at bounding box center [313, 339] width 55 height 12
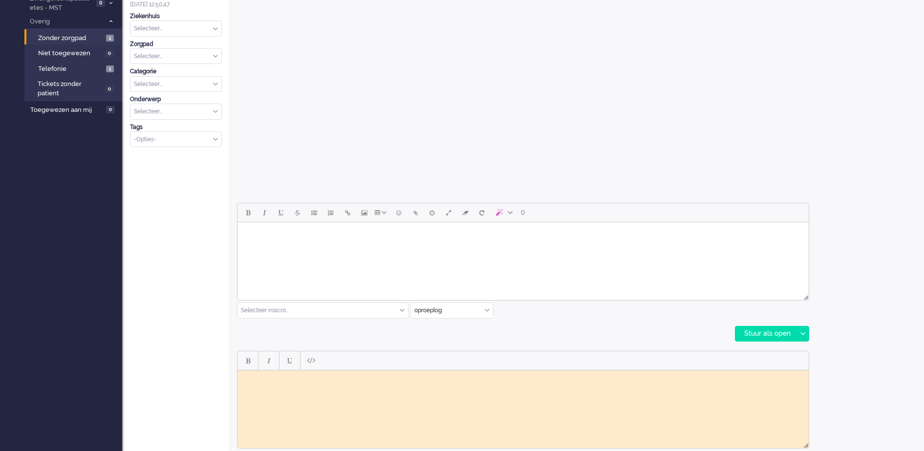
scroll to position [0, 0]
click at [334, 360] on body "Rich Text Area. Press ALT-0 for help." at bounding box center [522, 377] width 563 height 7
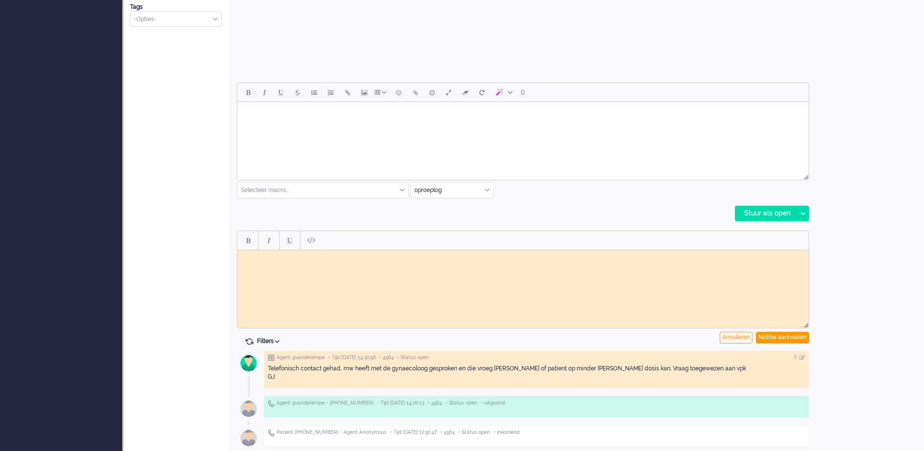
scroll to position [392, 0]
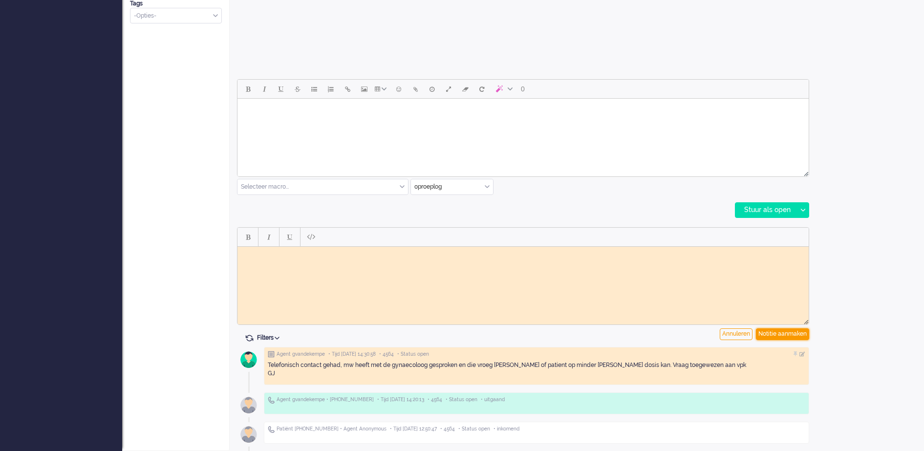
click at [739, 332] on div "Notitie aanmaken" at bounding box center [782, 334] width 53 height 12
drag, startPoint x: 1019, startPoint y: 578, endPoint x: 635, endPoint y: 276, distance: 488.8
click at [462, 261] on html at bounding box center [522, 253] width 571 height 15
click at [318, 254] on body "Rich Text Area. Press ALT-0 for help." at bounding box center [522, 253] width 563 height 7
click at [571, 254] on body "Vpk reageert dat [PERSON_NAME] medicatie gebruikt en gewoon twee keer per week …" at bounding box center [522, 257] width 563 height 15
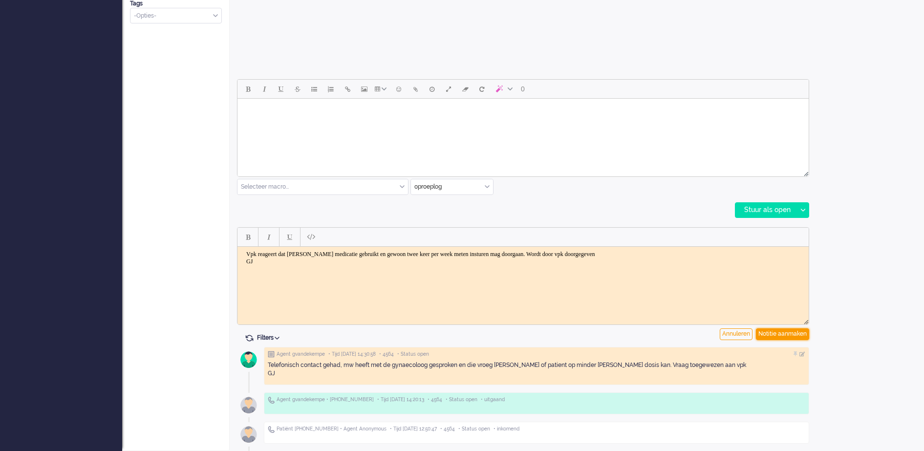
click at [739, 335] on div "Notitie aanmaken" at bounding box center [782, 334] width 53 height 12
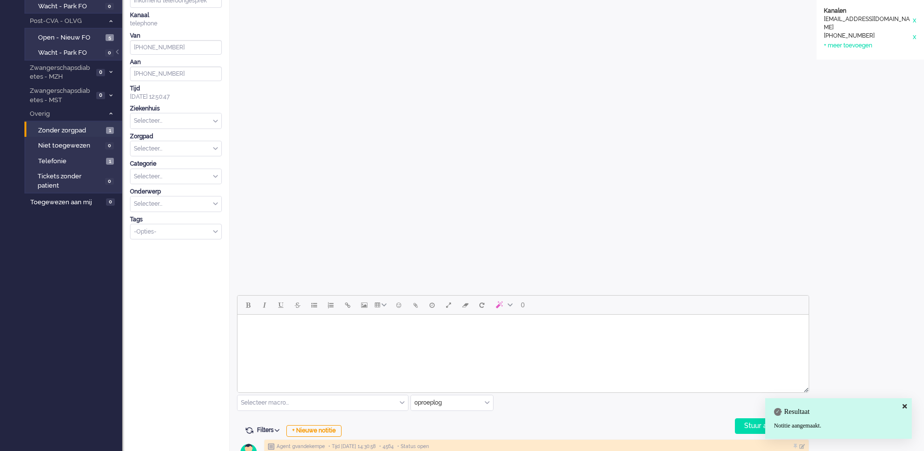
scroll to position [0, 0]
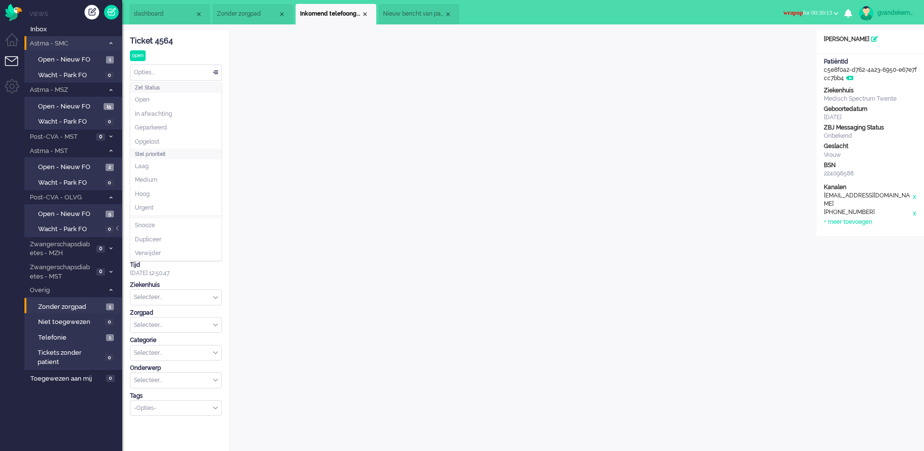
click at [213, 71] on div "Opties..." at bounding box center [175, 72] width 91 height 15
click at [153, 138] on span "Opgelost" at bounding box center [147, 142] width 24 height 8
click at [365, 13] on div "Close tab" at bounding box center [365, 14] width 8 height 8
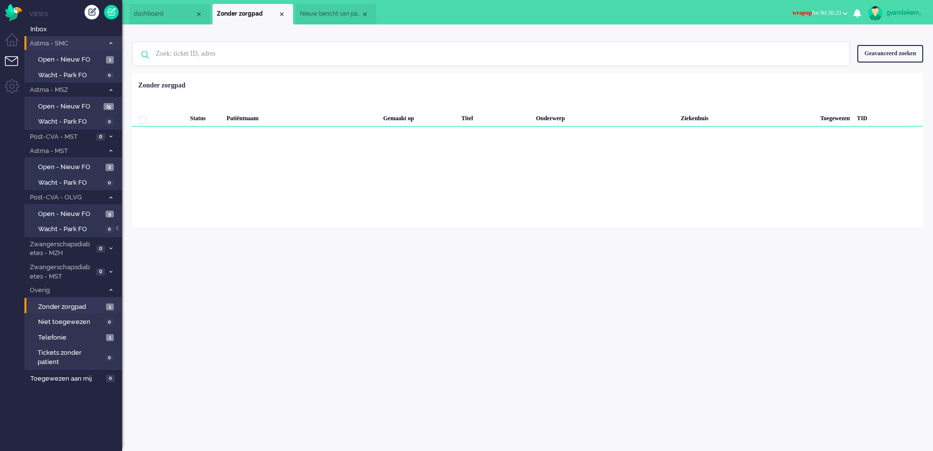
click at [347, 14] on span "Nieuw bericht van patiënt" at bounding box center [330, 14] width 61 height 8
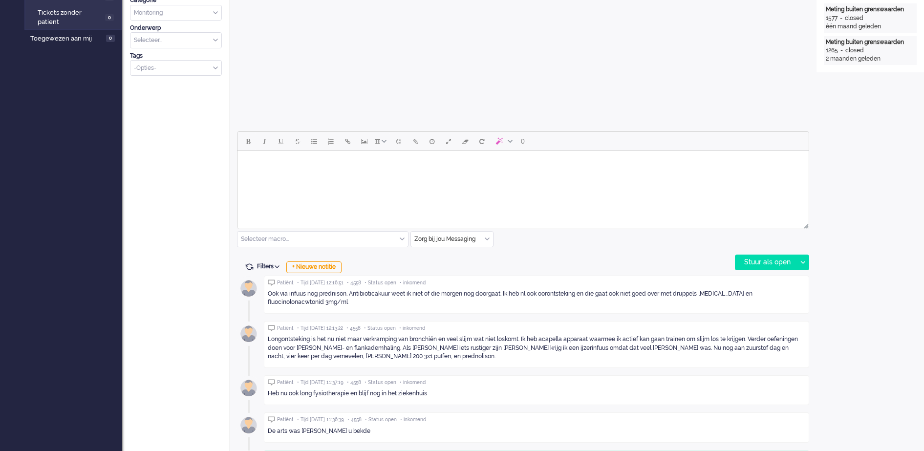
scroll to position [305, 0]
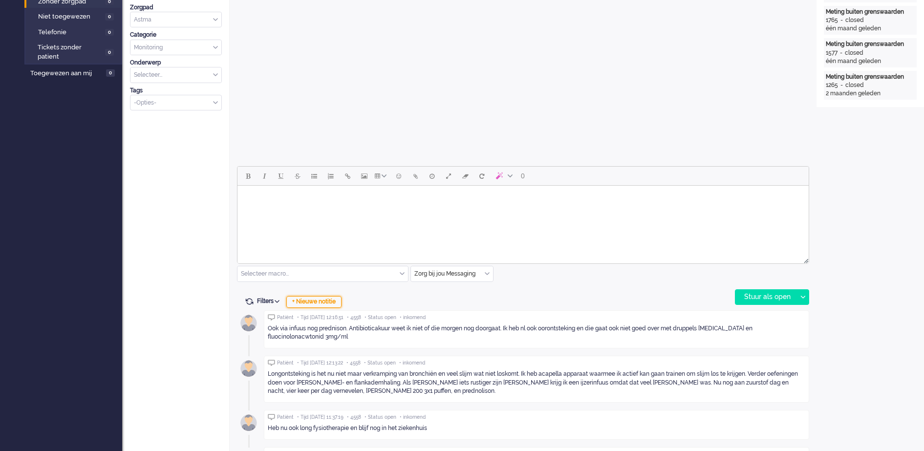
click at [333, 304] on div "+ Nieuwe notitie" at bounding box center [313, 302] width 55 height 12
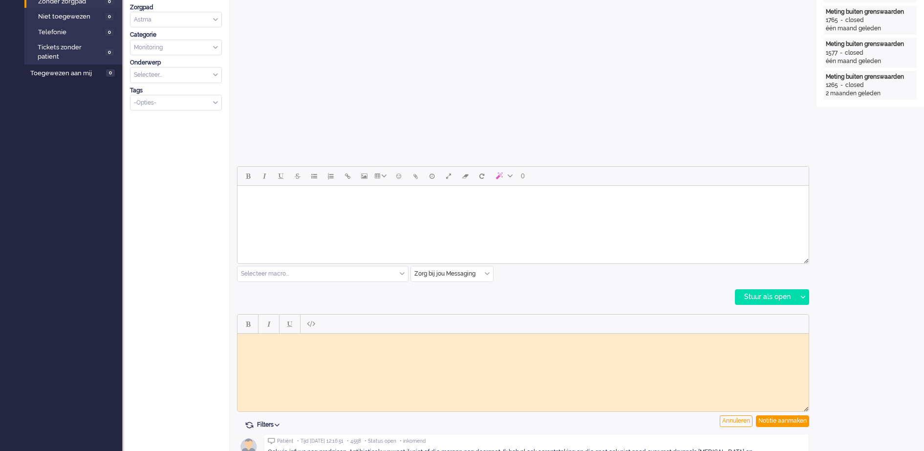
scroll to position [0, 0]
click at [372, 348] on html at bounding box center [522, 340] width 571 height 15
click at [739, 360] on div "Notitie aanmaken" at bounding box center [782, 421] width 53 height 12
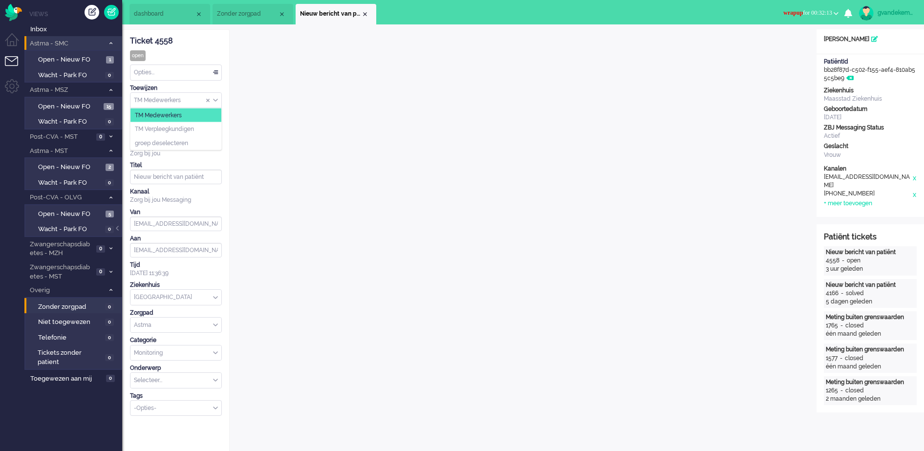
click at [214, 100] on div "TM Medewerkers" at bounding box center [175, 100] width 91 height 15
click at [214, 100] on span "Assign Group" at bounding box center [215, 100] width 5 height 7
click at [214, 100] on div "TM Medewerkers" at bounding box center [175, 100] width 91 height 15
click at [183, 127] on span "TM Verpleegkundigen" at bounding box center [164, 129] width 59 height 8
click at [183, 127] on div "neem ticket volg ticket" at bounding box center [176, 132] width 92 height 10
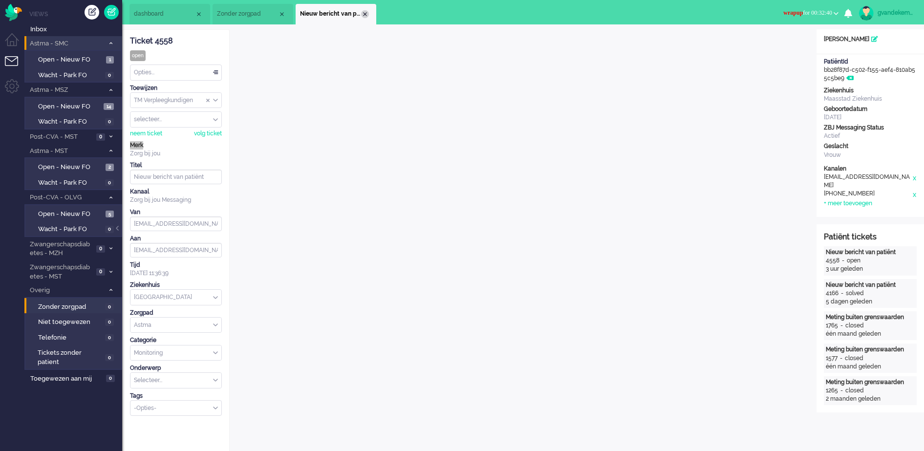
click at [365, 15] on div "Close tab" at bounding box center [365, 14] width 8 height 8
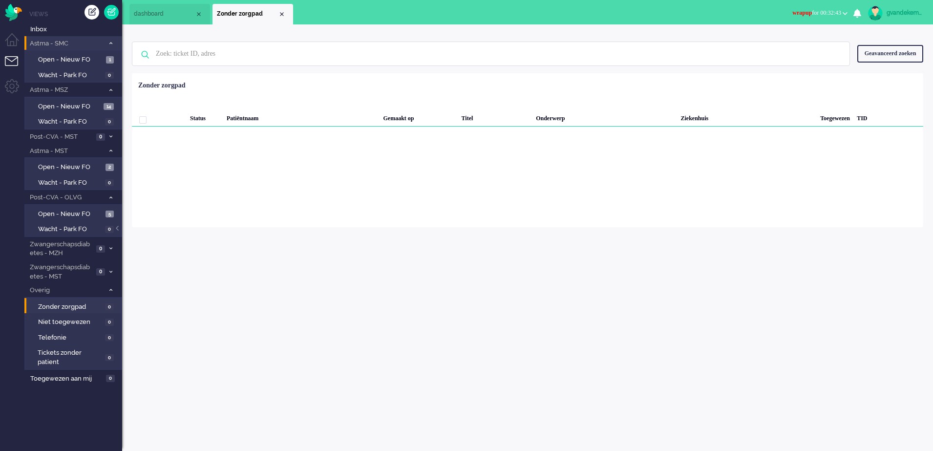
click at [287, 13] on li "Zonder zorgpad" at bounding box center [252, 14] width 81 height 21
click at [99, 212] on span "Open - Nieuw FO" at bounding box center [70, 214] width 65 height 9
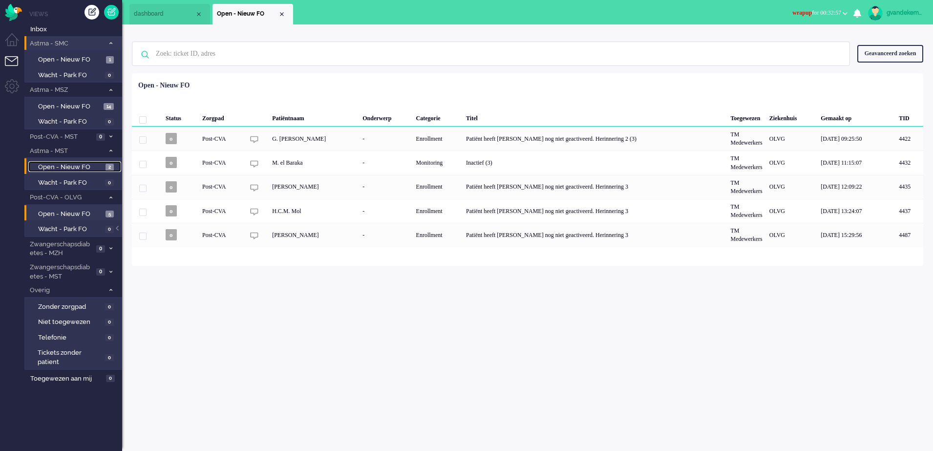
click at [108, 165] on span "2" at bounding box center [110, 167] width 8 height 7
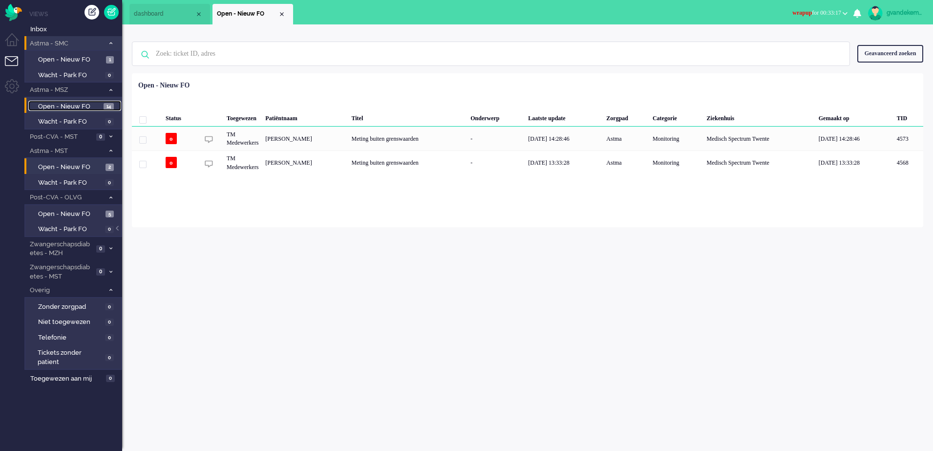
click at [81, 106] on span "Open - Nieuw FO" at bounding box center [69, 106] width 63 height 9
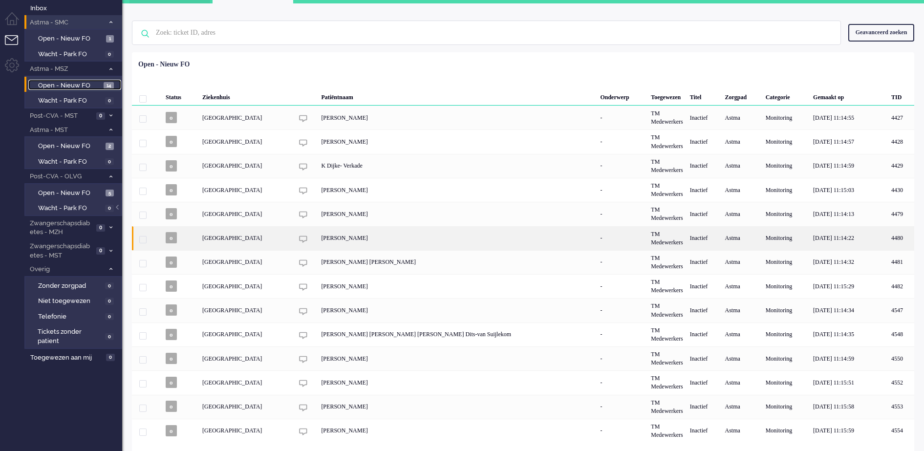
scroll to position [32, 0]
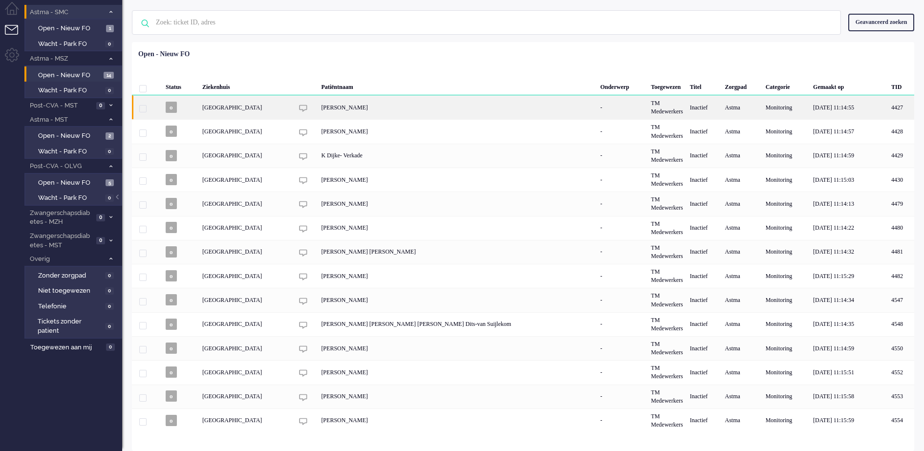
click at [647, 106] on div "[GEOGRAPHIC_DATA]" at bounding box center [666, 107] width 39 height 24
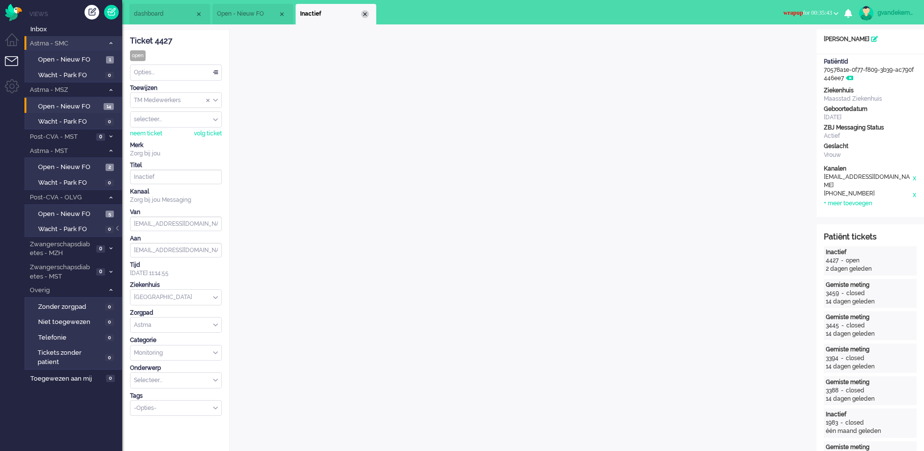
click at [365, 16] on div "Close tab" at bounding box center [365, 14] width 8 height 8
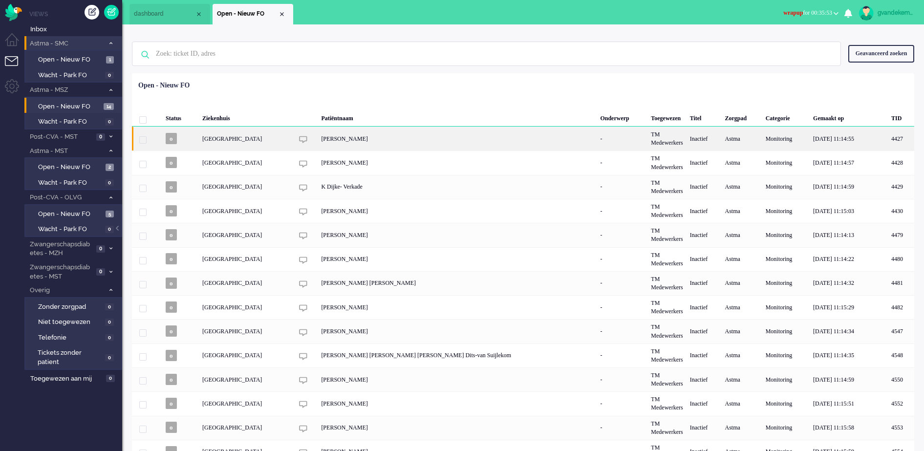
click at [379, 138] on div "[PERSON_NAME]" at bounding box center [457, 139] width 279 height 24
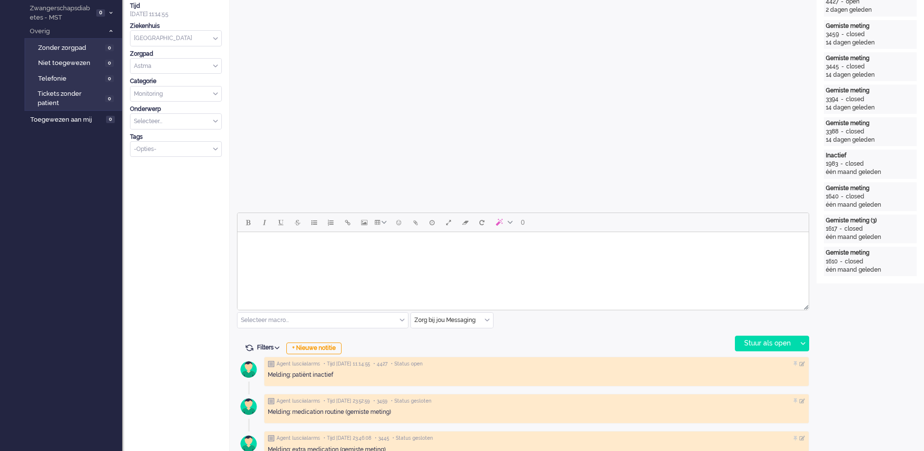
scroll to position [30, 0]
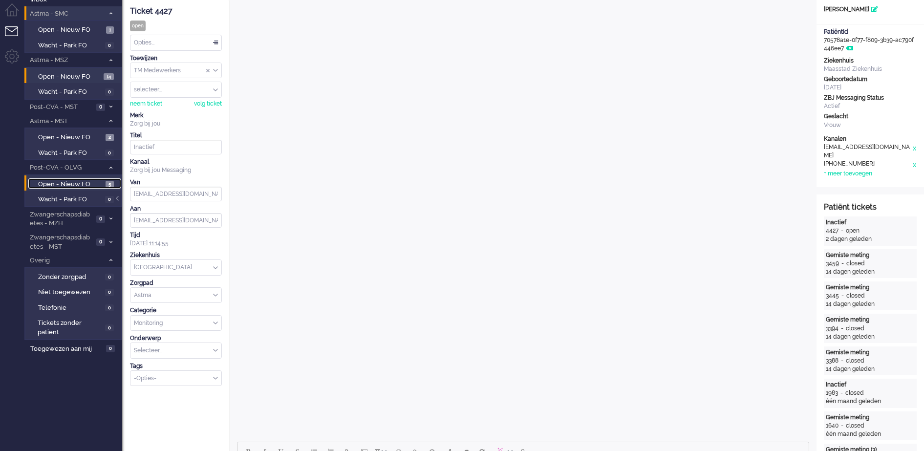
click at [84, 185] on span "Open - Nieuw FO" at bounding box center [70, 184] width 65 height 9
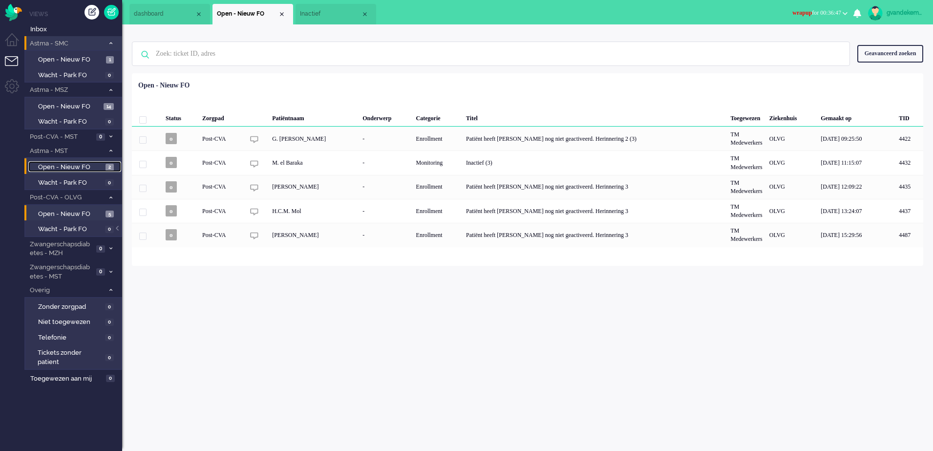
click at [74, 167] on span "Open - Nieuw FO" at bounding box center [70, 167] width 65 height 9
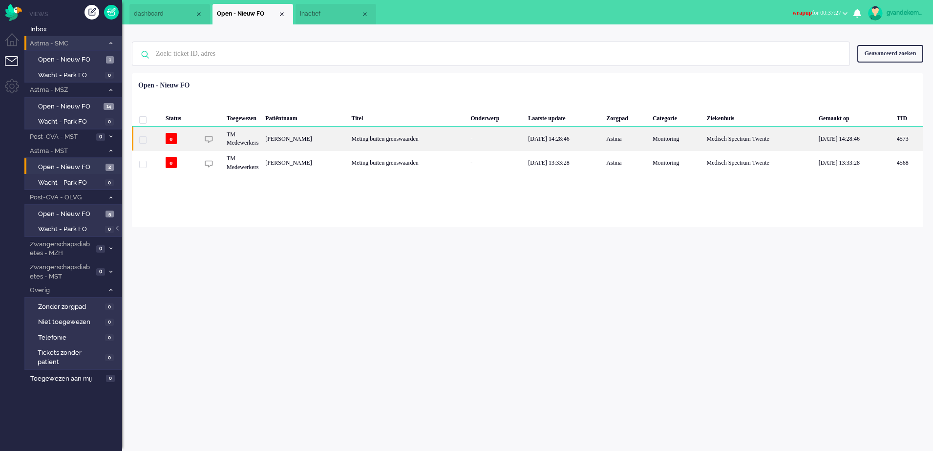
click at [364, 141] on div "Meting buiten grenswaarden" at bounding box center [407, 139] width 119 height 24
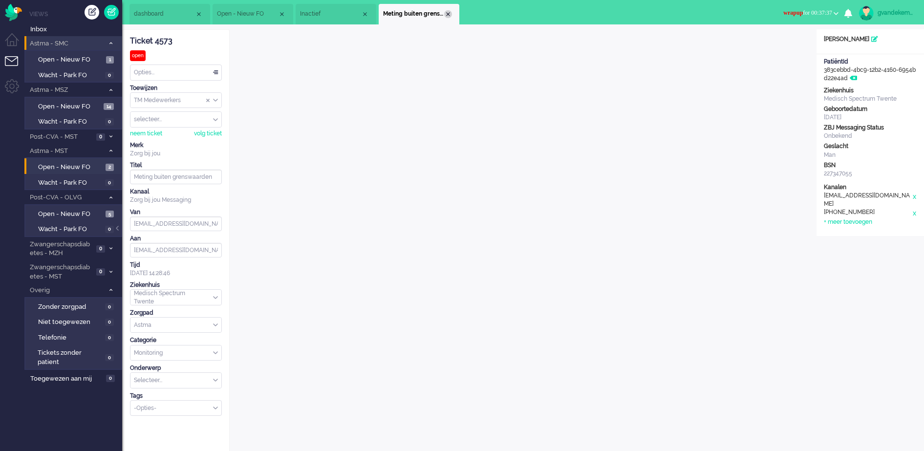
click at [447, 14] on div "Close tab" at bounding box center [448, 14] width 8 height 8
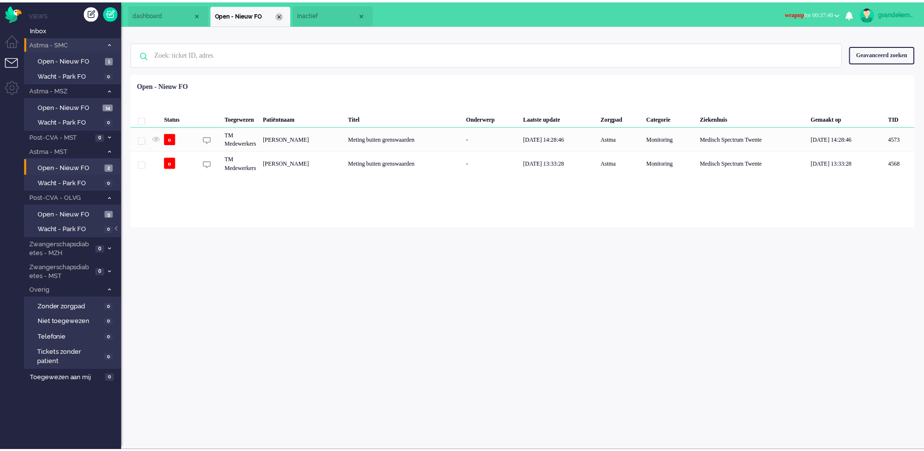
scroll to position [0, 0]
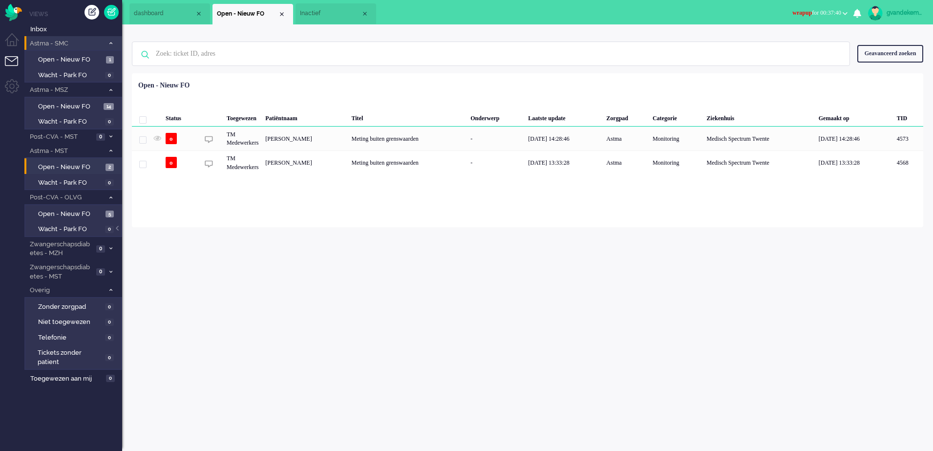
click at [283, 17] on div "Close tab" at bounding box center [282, 14] width 8 height 8
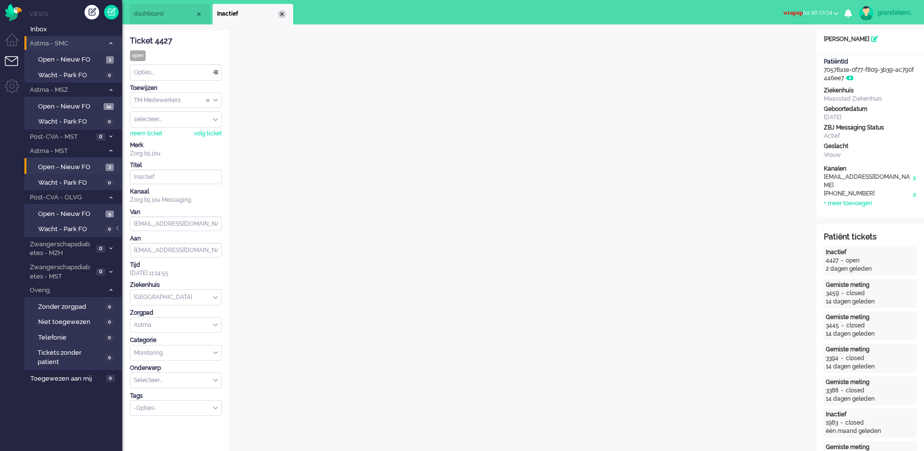
click at [282, 15] on div "Close tab" at bounding box center [282, 14] width 8 height 8
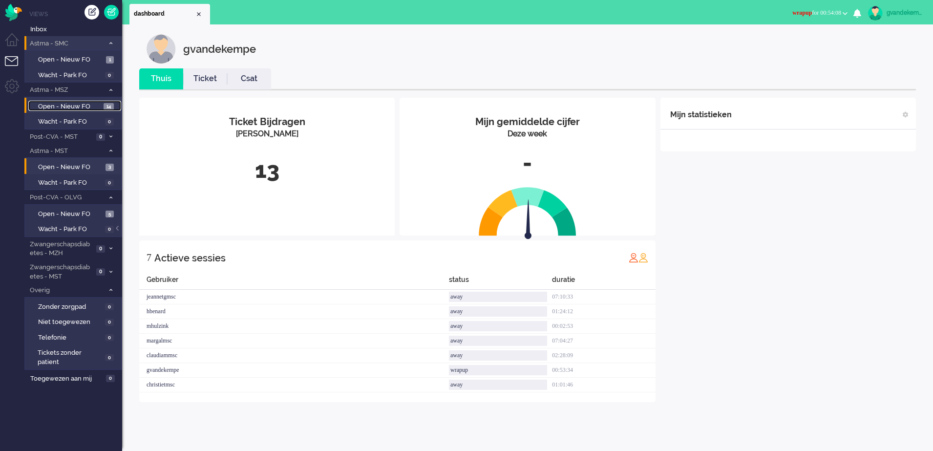
click at [87, 106] on span "Open - Nieuw FO" at bounding box center [69, 106] width 63 height 9
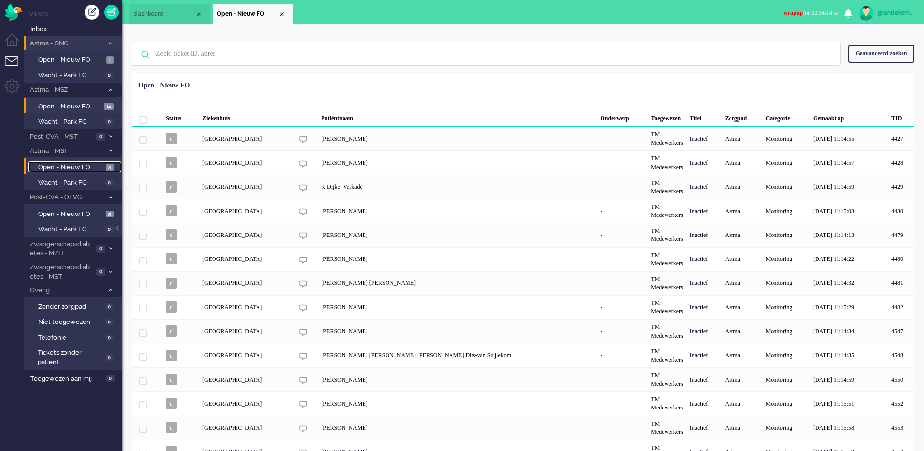
click at [91, 169] on span "Open - Nieuw FO" at bounding box center [70, 167] width 65 height 9
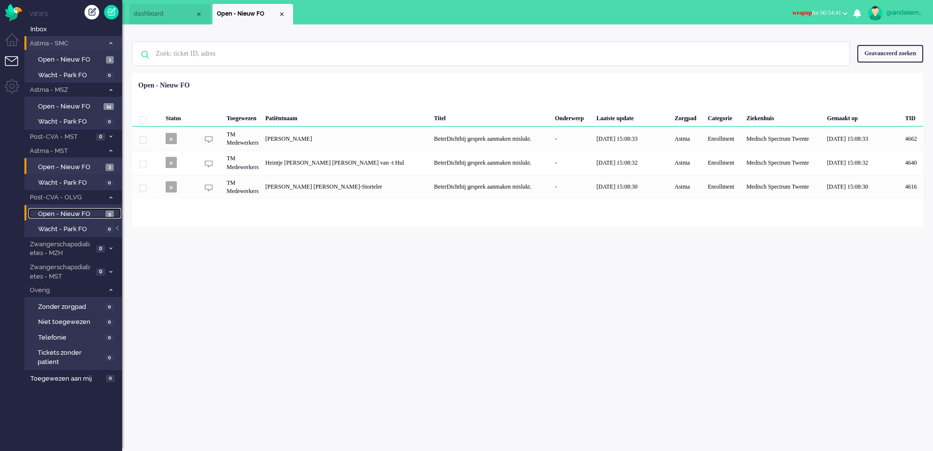
click at [76, 212] on span "Open - Nieuw FO" at bounding box center [70, 214] width 65 height 9
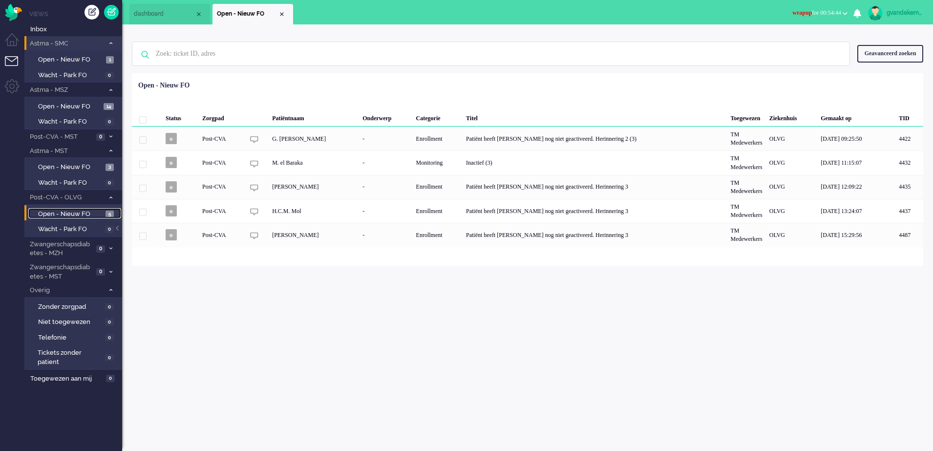
click at [92, 215] on span "Open - Nieuw FO" at bounding box center [70, 214] width 65 height 9
click at [87, 214] on span "Open - Nieuw FO" at bounding box center [70, 214] width 65 height 9
click at [86, 107] on span "Open - Nieuw FO" at bounding box center [69, 106] width 63 height 9
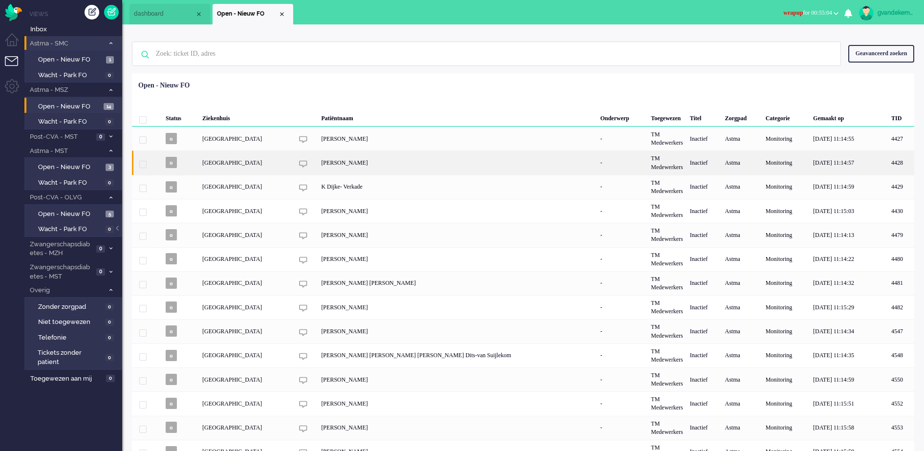
click at [338, 163] on div "[PERSON_NAME]" at bounding box center [457, 162] width 279 height 24
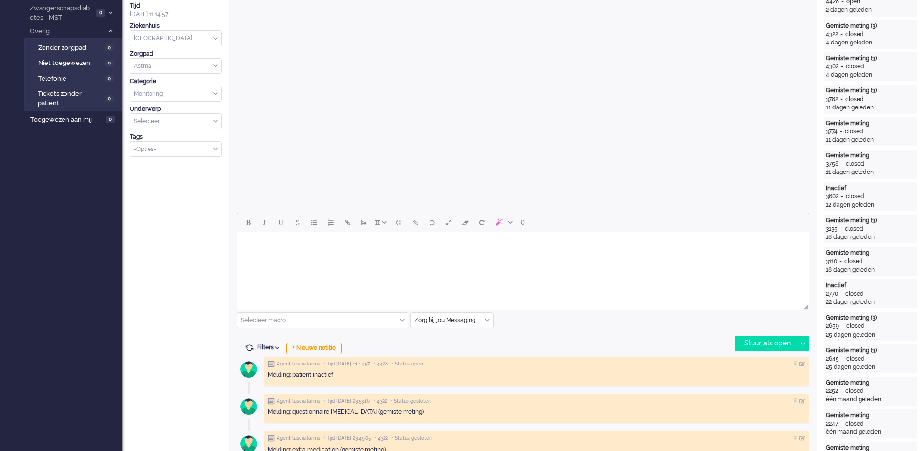
scroll to position [30, 0]
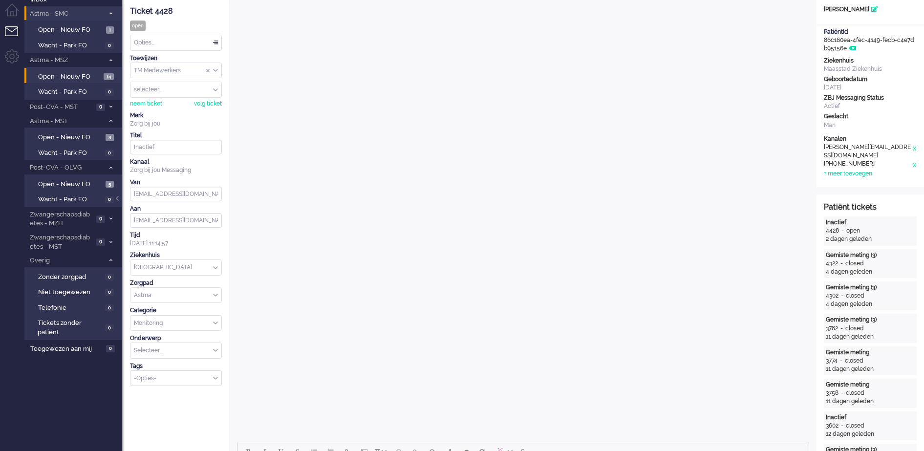
click at [213, 68] on div "TM Medewerkers" at bounding box center [175, 70] width 91 height 15
click at [191, 97] on span "TM Verpleegkundigen" at bounding box center [164, 99] width 59 height 8
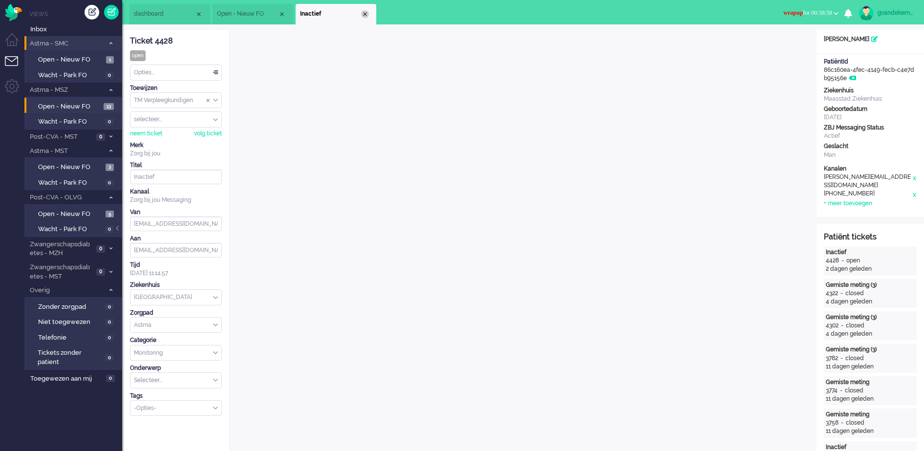
click at [365, 12] on div "Close tab" at bounding box center [365, 14] width 8 height 8
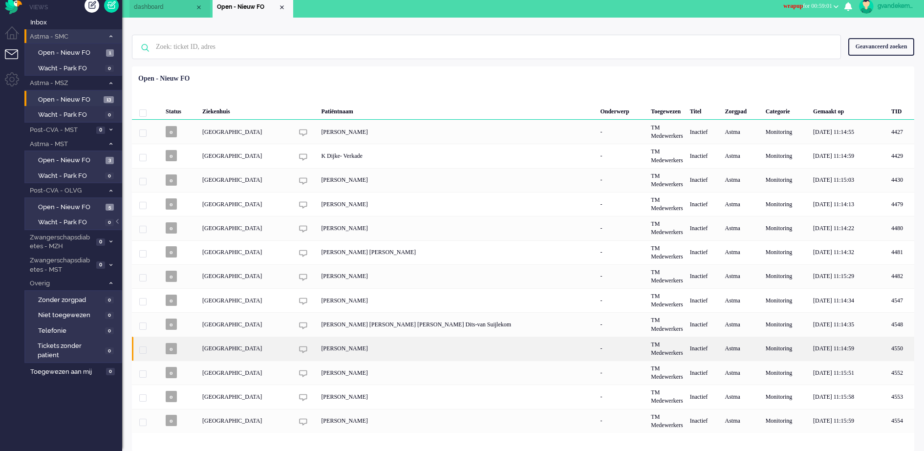
scroll to position [8, 0]
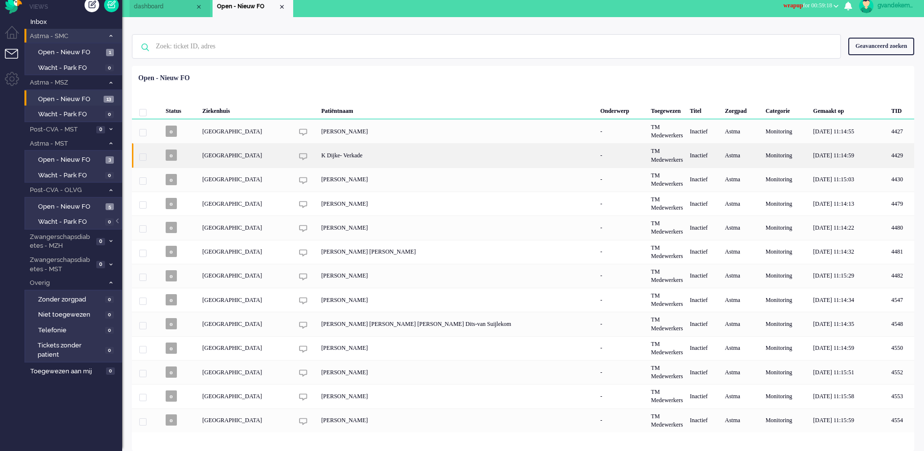
click at [361, 157] on div "K Dijke- Verkade" at bounding box center [457, 155] width 279 height 24
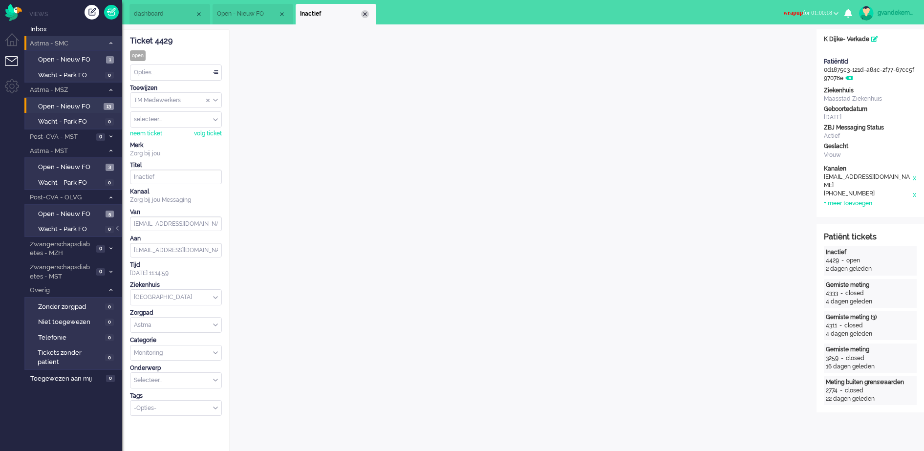
click at [367, 14] on div "Close tab" at bounding box center [365, 14] width 8 height 8
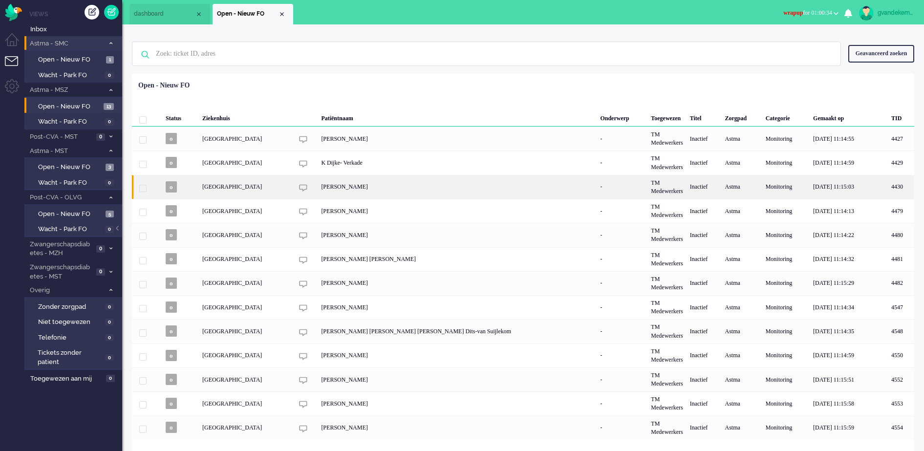
click at [647, 191] on div "[GEOGRAPHIC_DATA]" at bounding box center [666, 187] width 39 height 24
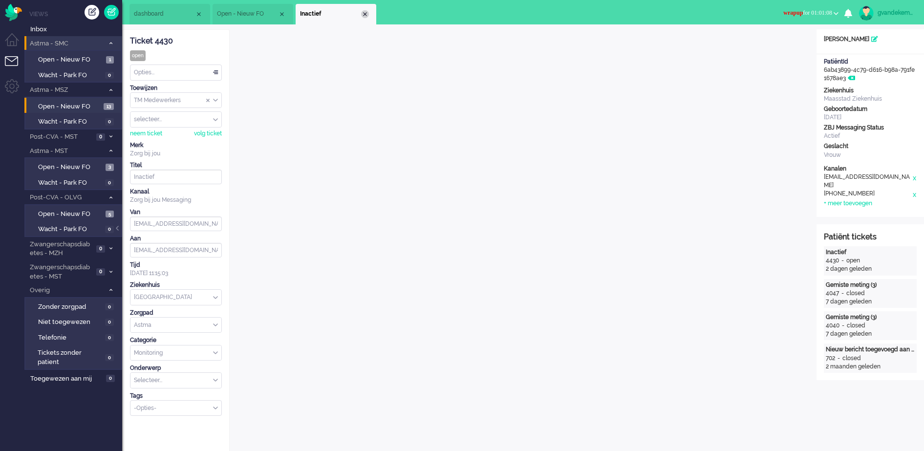
click at [367, 14] on div "Close tab" at bounding box center [365, 14] width 8 height 8
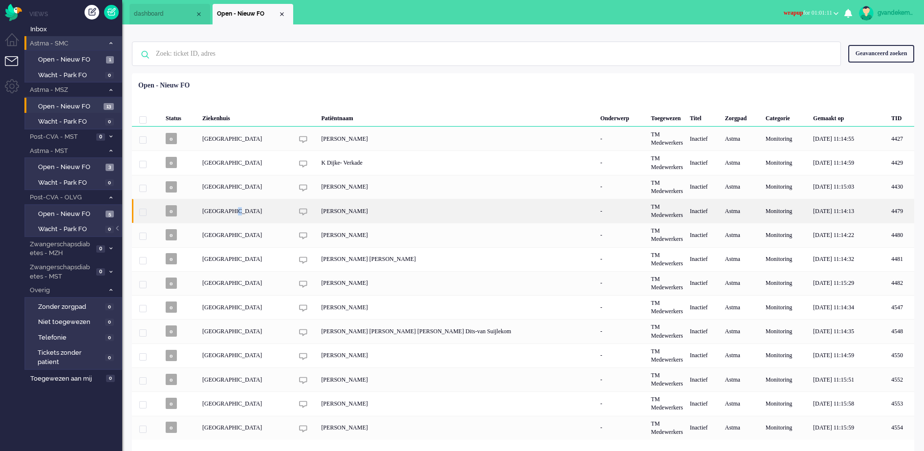
click at [647, 207] on div "[GEOGRAPHIC_DATA]" at bounding box center [666, 211] width 39 height 24
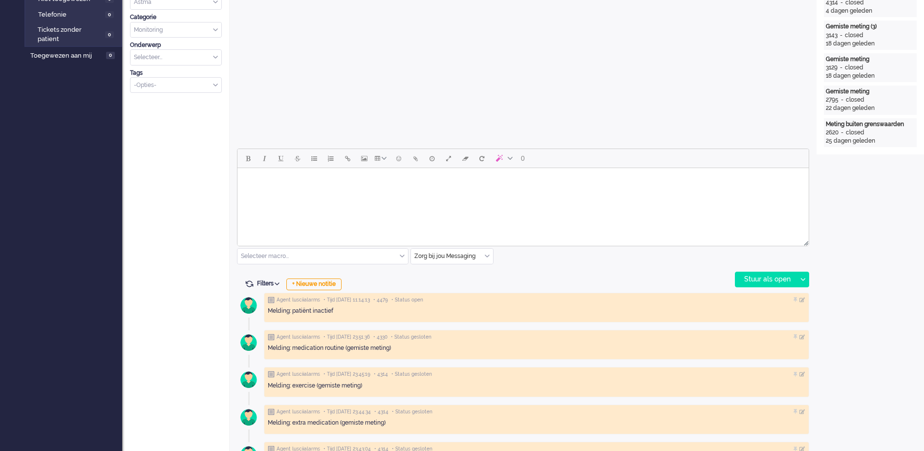
scroll to position [366, 0]
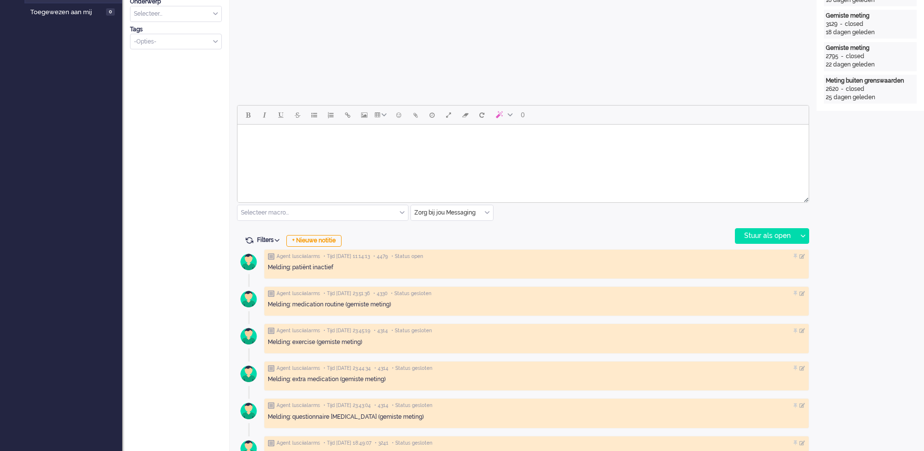
click at [492, 137] on body "Rich Text Area. Press ALT-0 for help." at bounding box center [522, 136] width 563 height 17
paste body "Rich Text Area. Press ALT-0 for help."
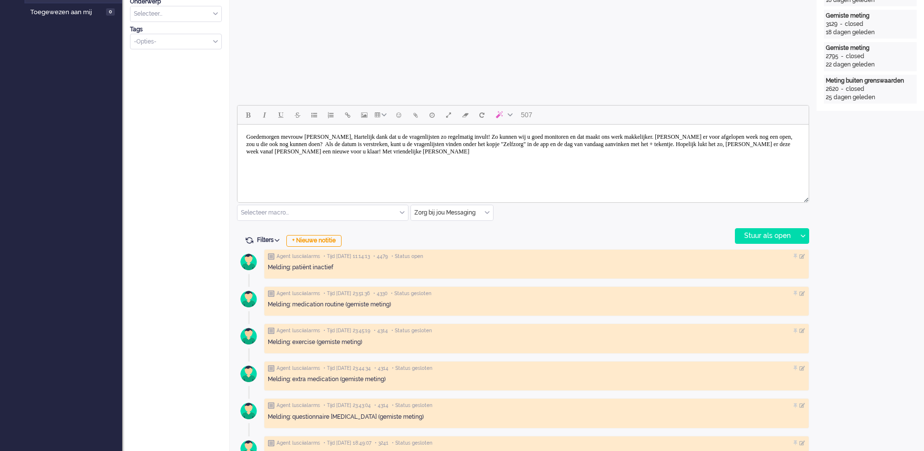
click at [350, 137] on body "Goedemorgen mevrouw [PERSON_NAME], Hartelijk dank dat u de vragenlijsten zo reg…" at bounding box center [522, 144] width 563 height 32
click at [351, 132] on body "Goedemorgen mevrouw [PERSON_NAME], Hartelijk dank dat u de vragenlijsten zo reg…" at bounding box center [522, 147] width 563 height 39
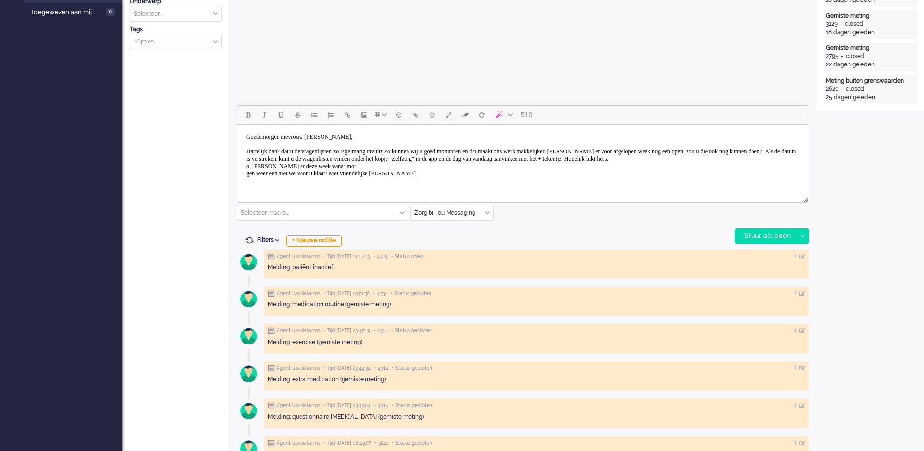
click at [246, 173] on body "Goedemorgen mevrouw [PERSON_NAME], Hartelijk dank dat u de vragenlijsten zo reg…" at bounding box center [522, 155] width 563 height 54
click at [244, 173] on body "Goedemorgen mevrouw [PERSON_NAME], Hartelijk dank dat u de vragenlijsten zo reg…" at bounding box center [522, 151] width 563 height 46
click at [496, 168] on body "Goedemorgen mevrouw [PERSON_NAME], Hartelijk dank dat u de vragenlijsten zo reg…" at bounding box center [522, 151] width 563 height 46
click at [316, 181] on body "Goedemorgen mevrouw [PERSON_NAME], Hartelijk dank dat u de vragenlijsten zo reg…" at bounding box center [522, 155] width 563 height 54
drag, startPoint x: 285, startPoint y: 137, endPoint x: 271, endPoint y: 138, distance: 14.2
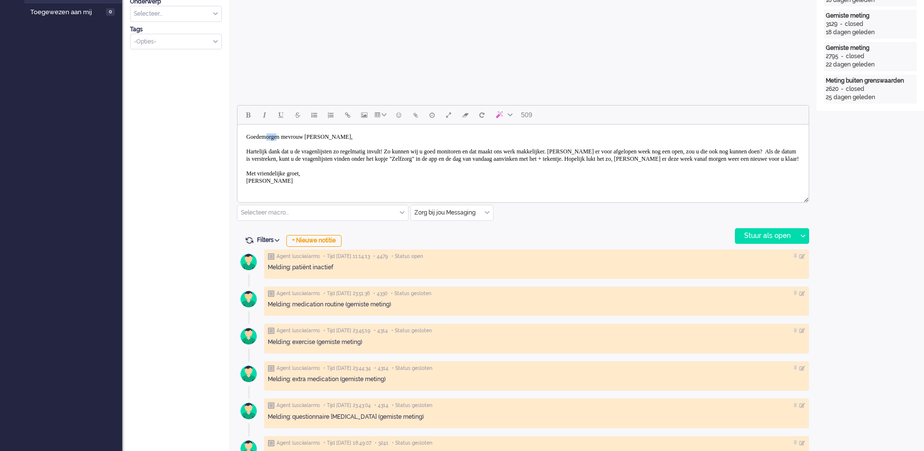
click at [271, 138] on body "Goedemorgen mevrouw [PERSON_NAME], Hartelijk dank dat u de vragenlijsten zo reg…" at bounding box center [522, 158] width 563 height 61
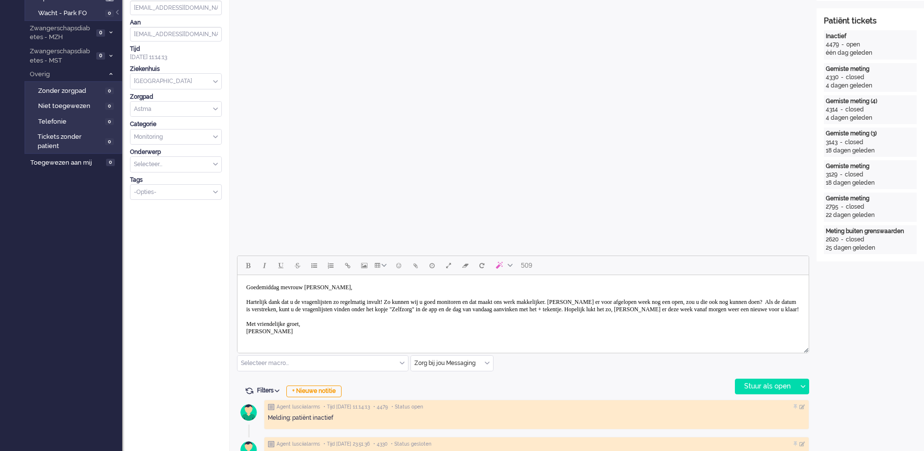
scroll to position [305, 0]
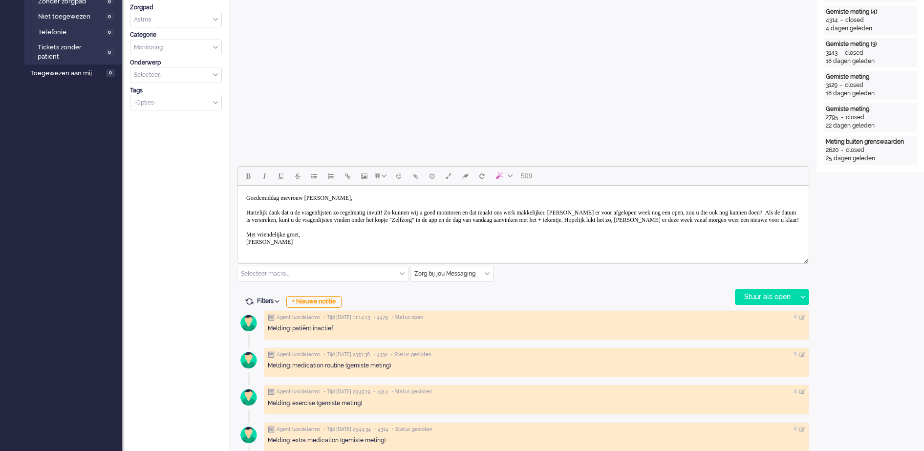
click at [332, 197] on body "Goedemiddag mevrouw [PERSON_NAME], Hartelijk dank dat u de vragenlijsten zo reg…" at bounding box center [522, 220] width 563 height 61
click at [739, 296] on div "Stuur als open" at bounding box center [765, 297] width 61 height 15
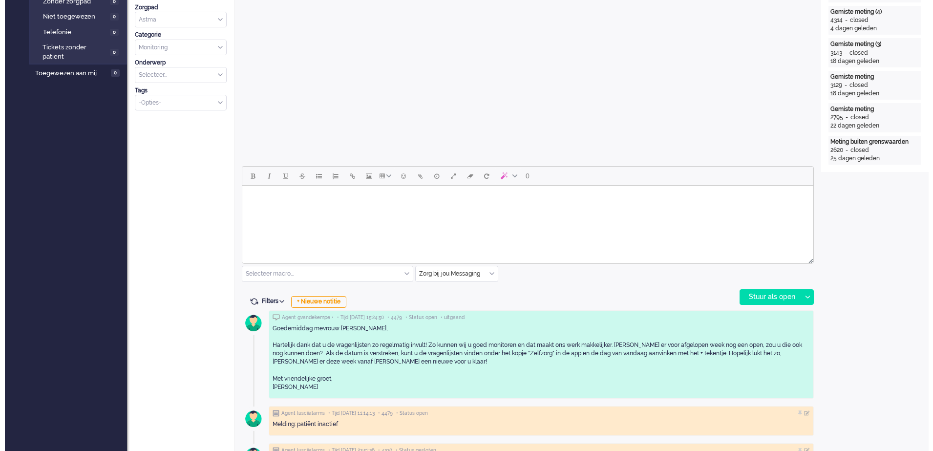
scroll to position [0, 0]
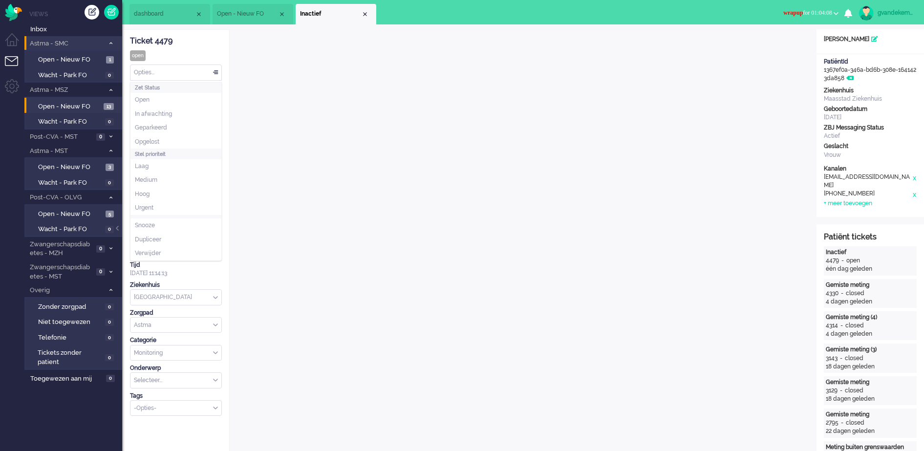
click at [214, 70] on div "Opties..." at bounding box center [175, 72] width 91 height 15
click at [151, 140] on span "Opgelost" at bounding box center [147, 142] width 24 height 8
click at [366, 13] on div "Close tab" at bounding box center [365, 14] width 8 height 8
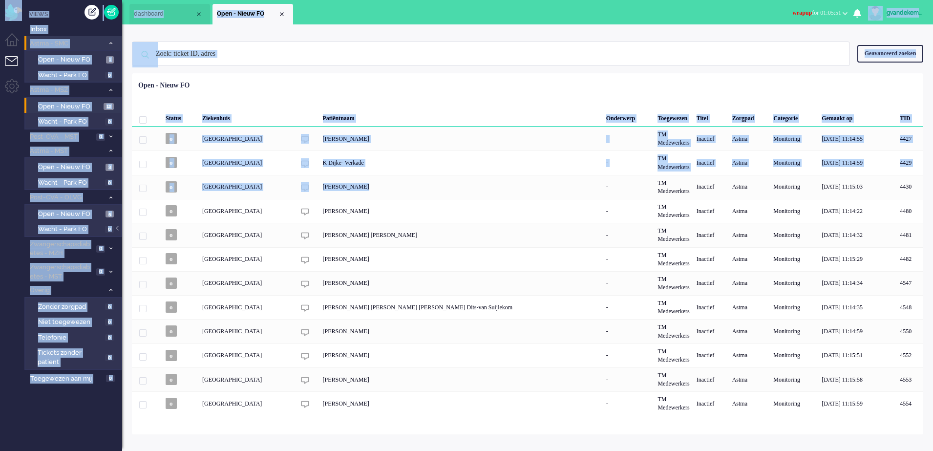
drag, startPoint x: 379, startPoint y: 188, endPoint x: -2, endPoint y: -45, distance: 447.3
click at [0, 0] on html "Thuis Dashboard [GEOGRAPHIC_DATA] Volgen [GEOGRAPHIC_DATA] release_2.1.2 Views …" at bounding box center [466, 225] width 933 height 451
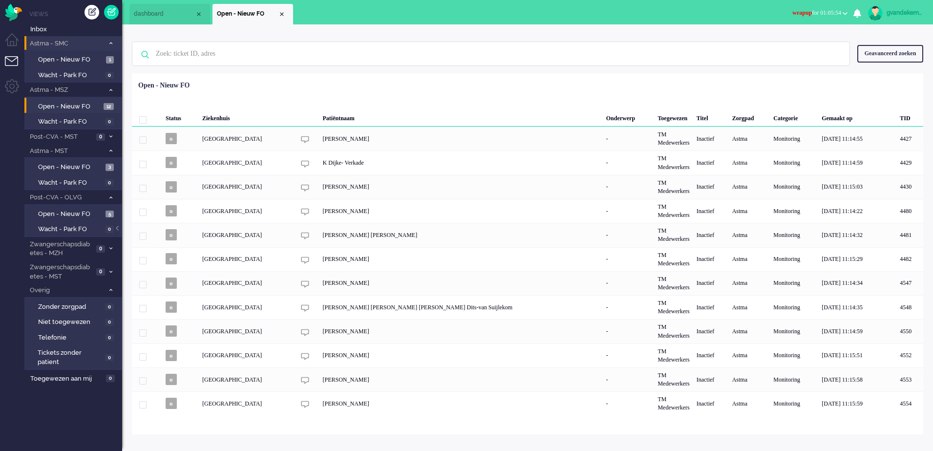
click at [538, 85] on div "Status Ziekenhuis Patiëntnaam Onderwerp Toegewezen Titel Zorgpad Categorie Gema…" at bounding box center [527, 246] width 791 height 339
click at [89, 166] on span "Open - Nieuw FO" at bounding box center [70, 167] width 65 height 9
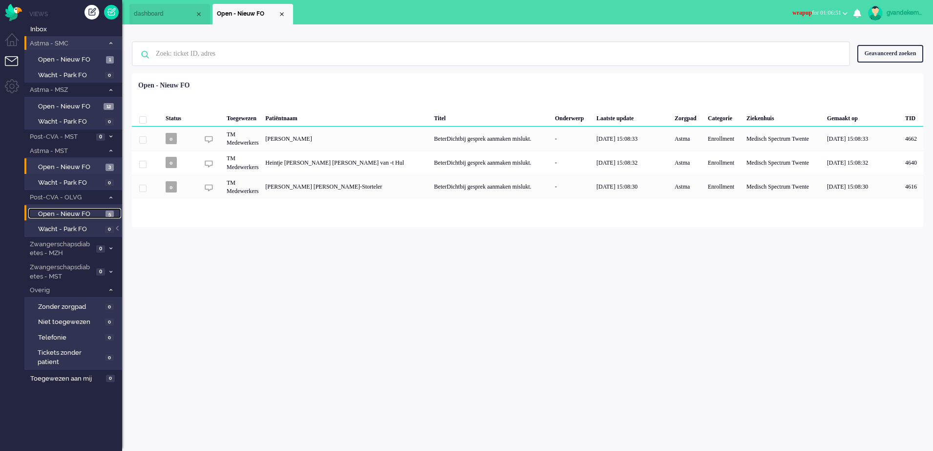
click at [86, 217] on span "Open - Nieuw FO" at bounding box center [70, 214] width 65 height 9
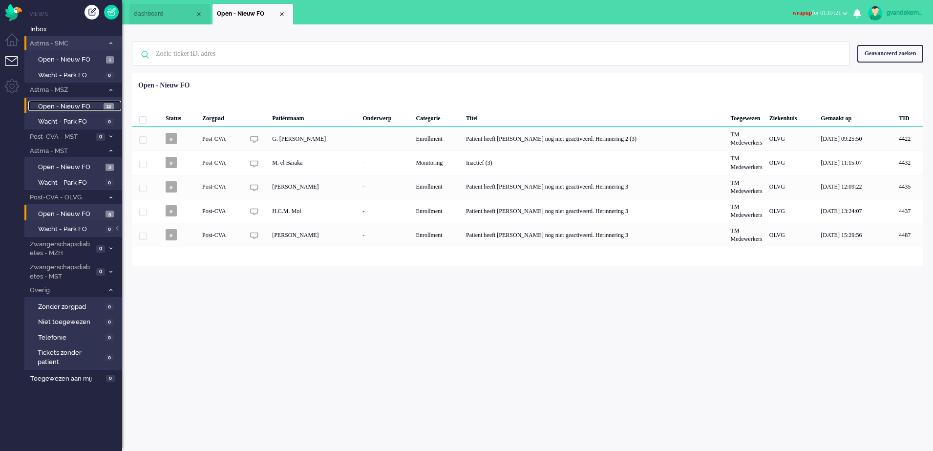
click at [71, 107] on span "Open - Nieuw FO" at bounding box center [69, 106] width 63 height 9
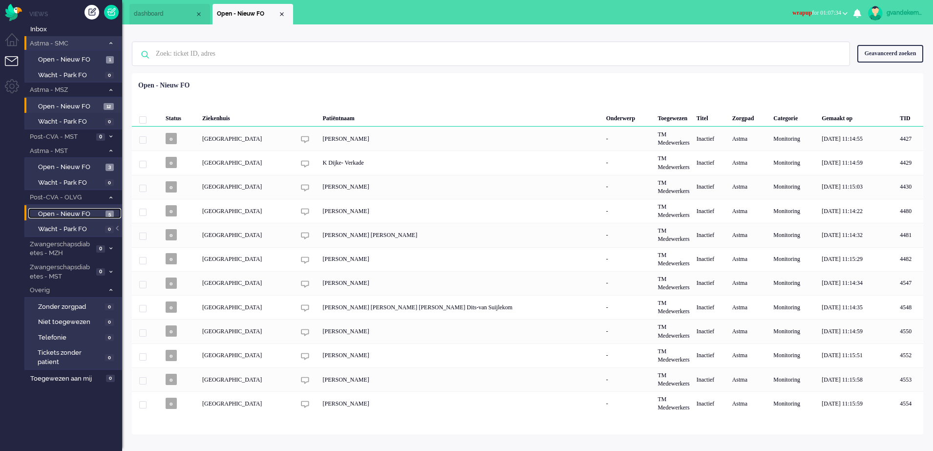
click at [107, 213] on span "5" at bounding box center [110, 214] width 8 height 7
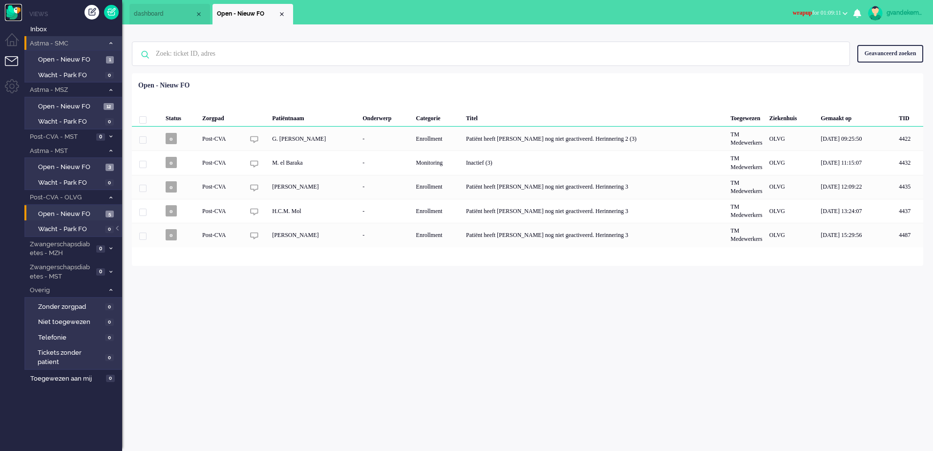
click at [16, 14] on img "Omnidesk" at bounding box center [13, 12] width 17 height 17
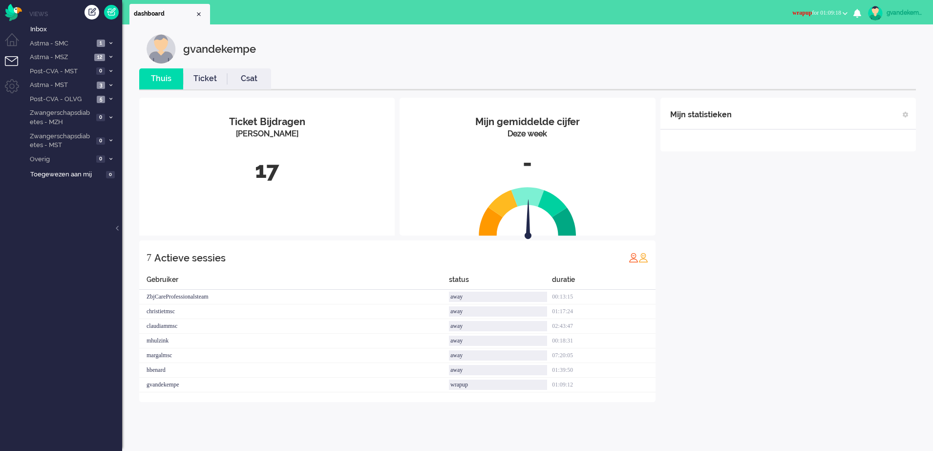
click at [9, 59] on li "Tickets menu" at bounding box center [16, 67] width 22 height 22
click at [109, 86] on icon at bounding box center [110, 85] width 3 height 3
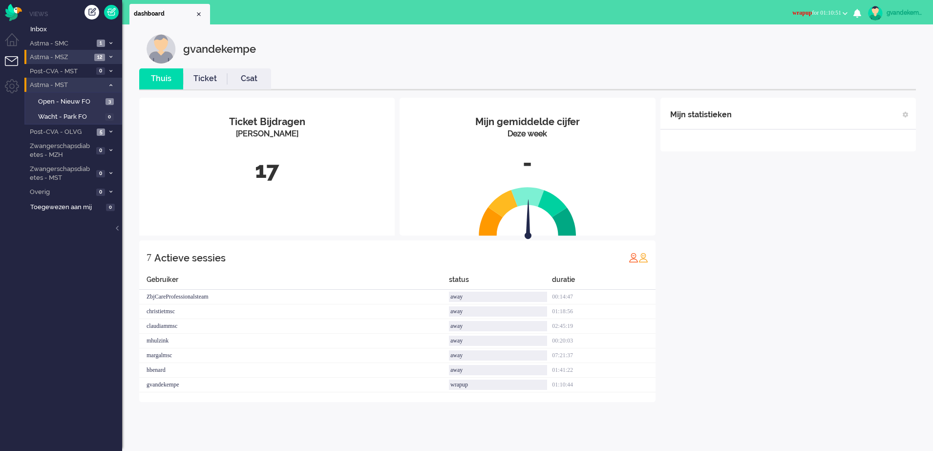
click at [95, 60] on span "12" at bounding box center [99, 57] width 11 height 7
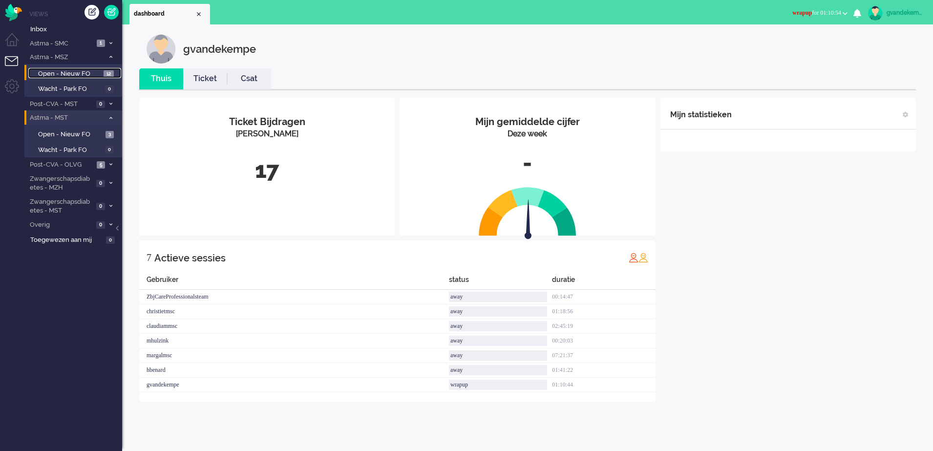
click at [91, 72] on span "Open - Nieuw FO" at bounding box center [69, 73] width 63 height 9
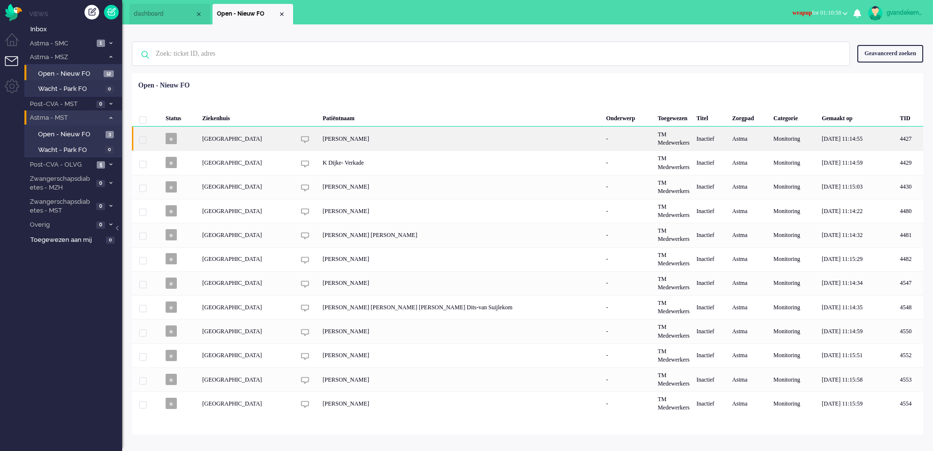
click at [398, 141] on div "[PERSON_NAME]" at bounding box center [460, 139] width 283 height 24
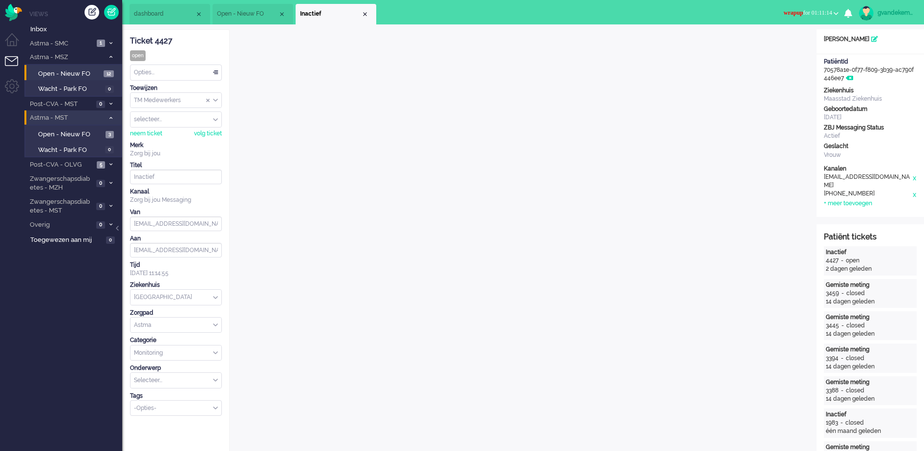
click at [369, 14] on li "Inactief" at bounding box center [336, 14] width 81 height 21
click at [363, 15] on div "Close tab" at bounding box center [365, 14] width 8 height 8
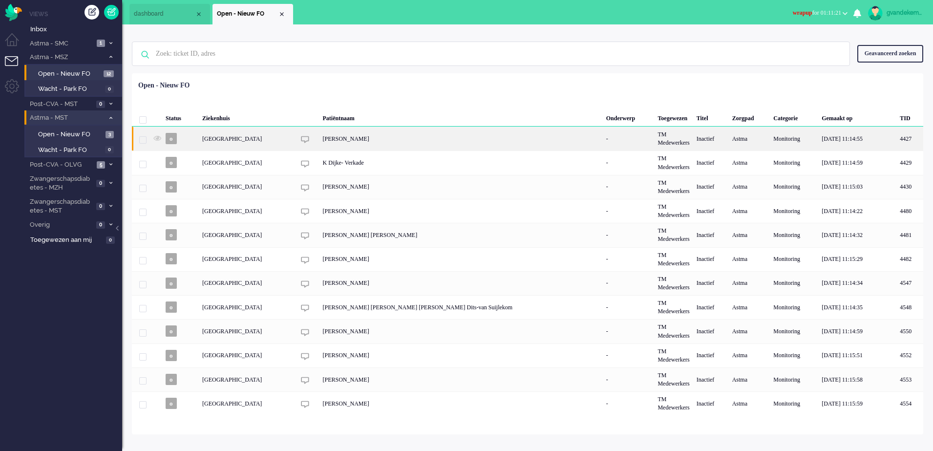
click at [654, 139] on div "[GEOGRAPHIC_DATA]" at bounding box center [673, 139] width 39 height 24
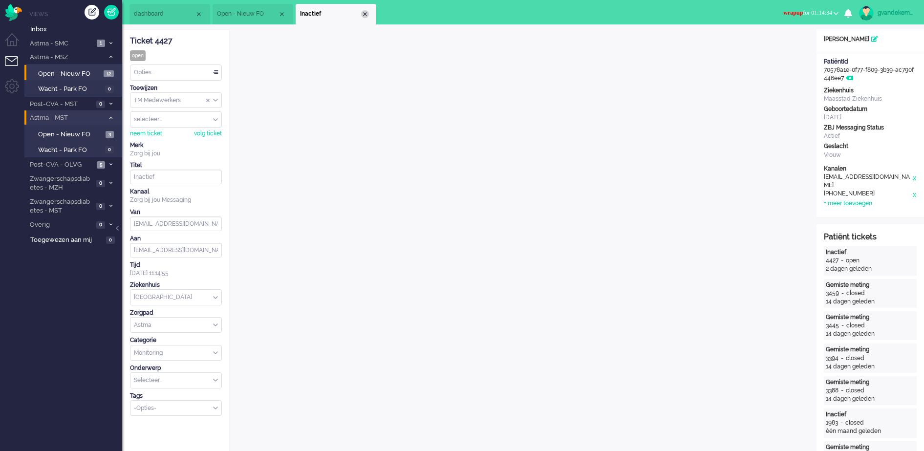
click at [366, 15] on div "Close tab" at bounding box center [365, 14] width 8 height 8
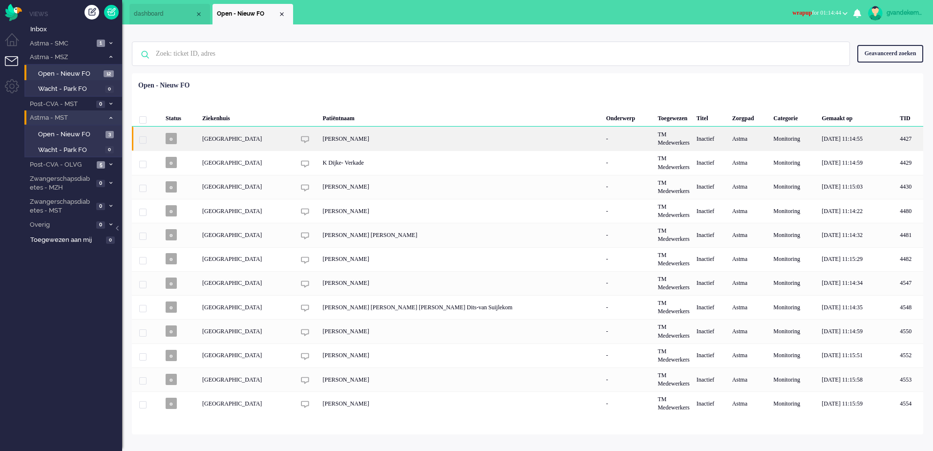
click at [409, 140] on div "[PERSON_NAME]" at bounding box center [460, 139] width 283 height 24
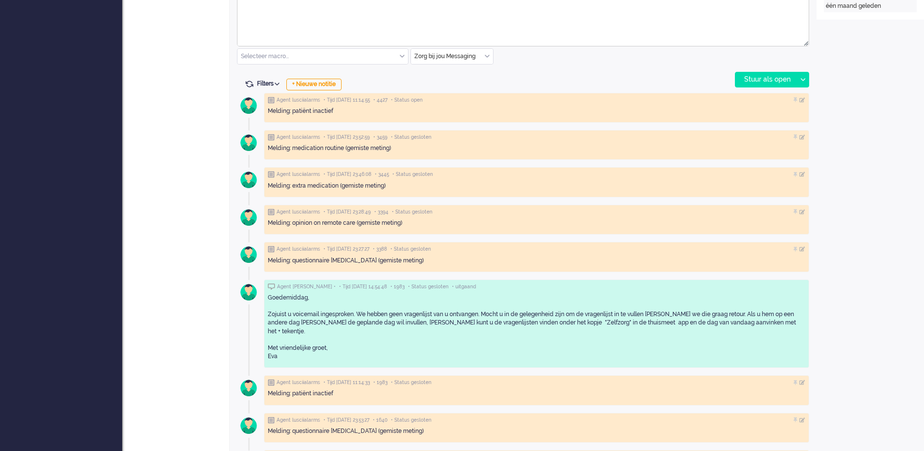
scroll to position [579, 0]
